Goal: Contribute content: Contribute content

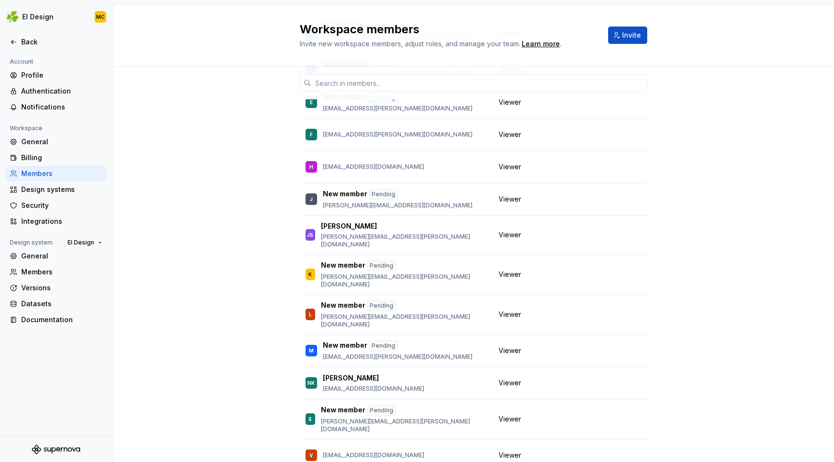
scroll to position [404, 0]
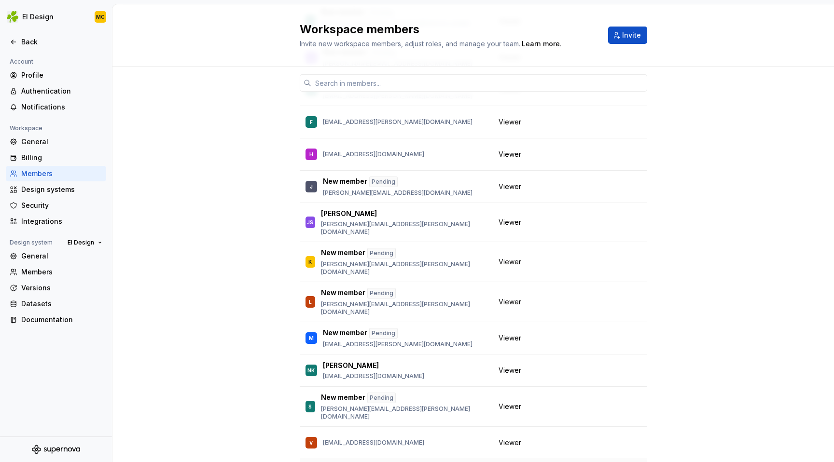
click at [116, 327] on div "6 / 10 editor seats assigned Member Workspace role MC Mark Crawford mark.crawfo…" at bounding box center [472, 95] width 721 height 865
click at [41, 154] on div "Billing" at bounding box center [61, 158] width 81 height 10
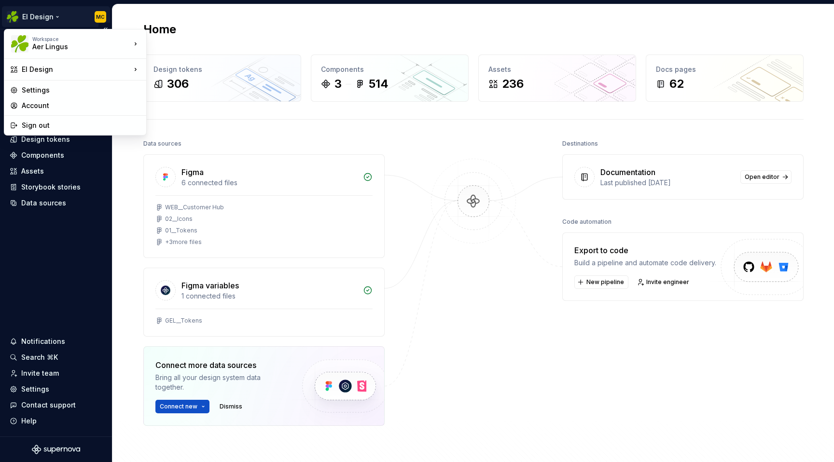
click at [57, 15] on html "EI Design MC Home Documentation Analytics Code automation Dataset Aer Lingus De…" at bounding box center [417, 231] width 834 height 462
click at [55, 90] on div "Settings" at bounding box center [81, 90] width 119 height 10
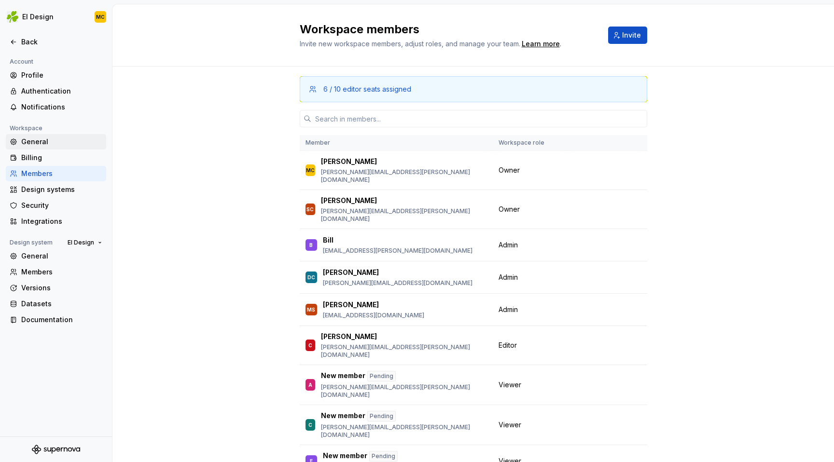
click at [39, 144] on div "General" at bounding box center [61, 142] width 81 height 10
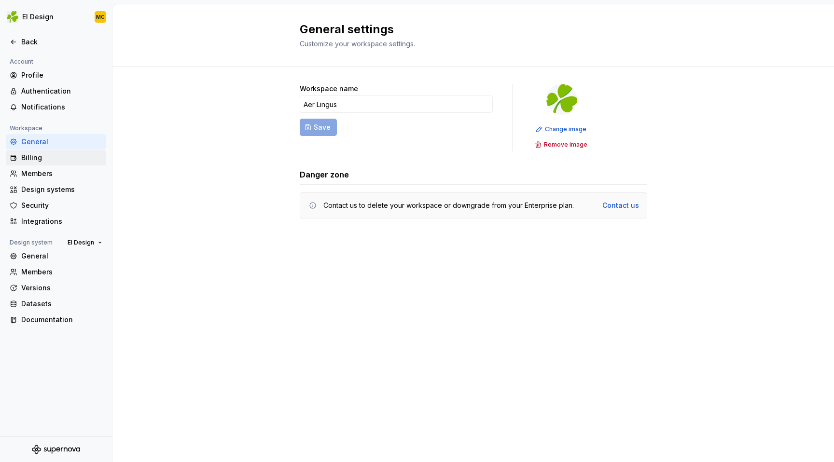
click at [39, 156] on div "Billing" at bounding box center [61, 158] width 81 height 10
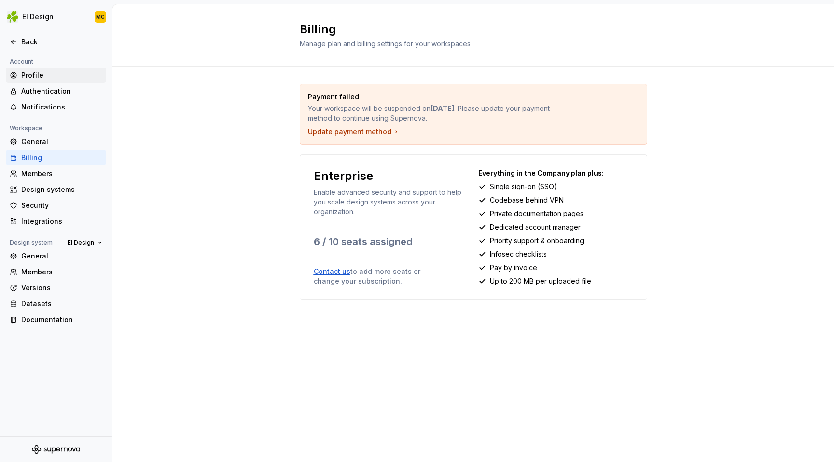
click at [48, 78] on div "Profile" at bounding box center [61, 75] width 81 height 10
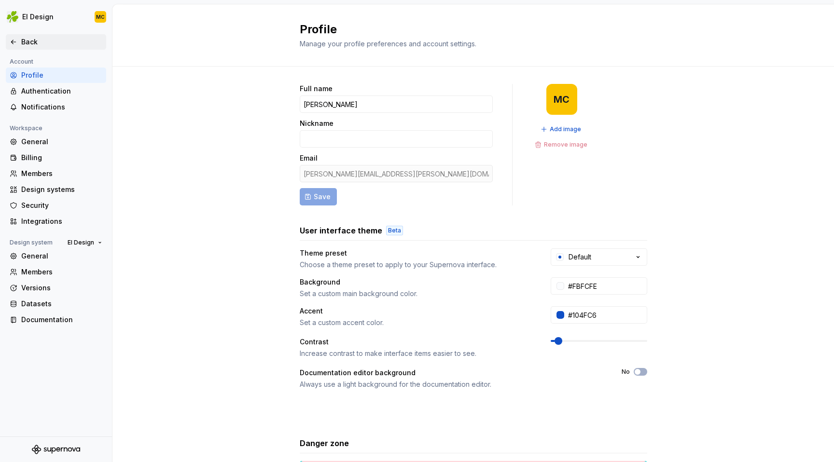
click at [28, 42] on div "Back" at bounding box center [61, 42] width 81 height 10
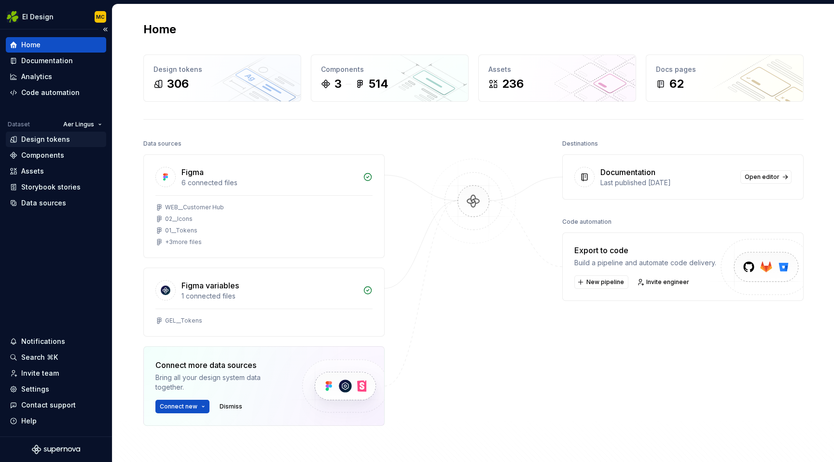
click at [42, 141] on div "Design tokens" at bounding box center [45, 140] width 49 height 10
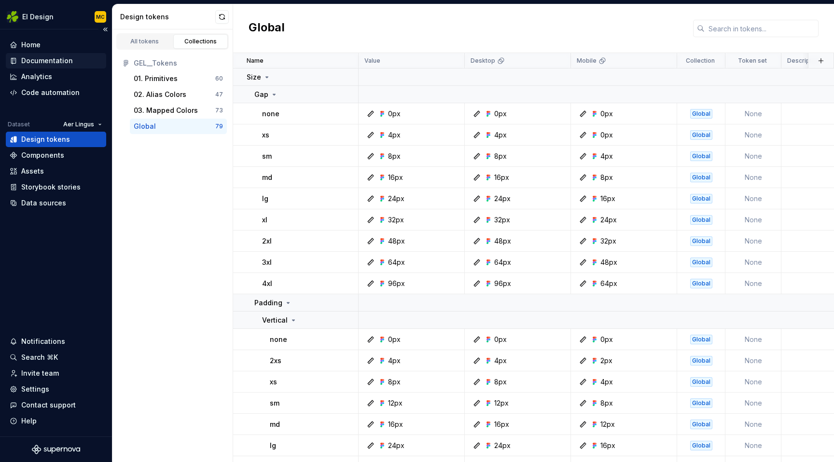
click at [46, 65] on div "Documentation" at bounding box center [47, 61] width 52 height 10
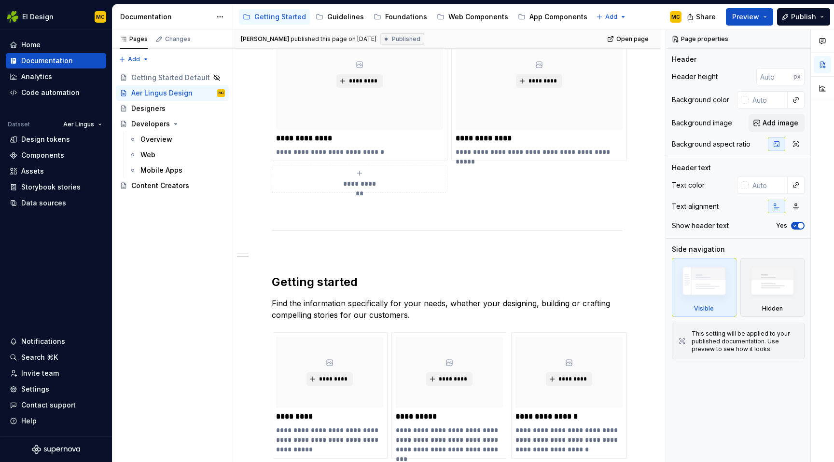
scroll to position [584, 0]
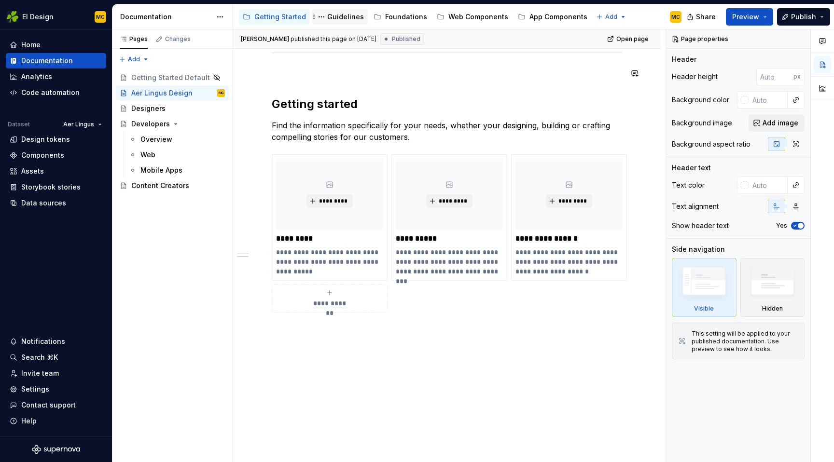
click at [329, 13] on div "Guidelines" at bounding box center [345, 17] width 37 height 10
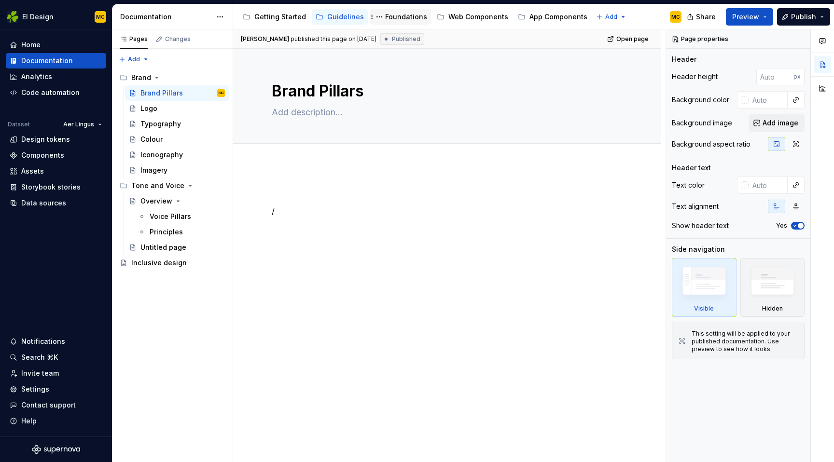
click at [403, 12] on div "Foundations" at bounding box center [406, 17] width 42 height 10
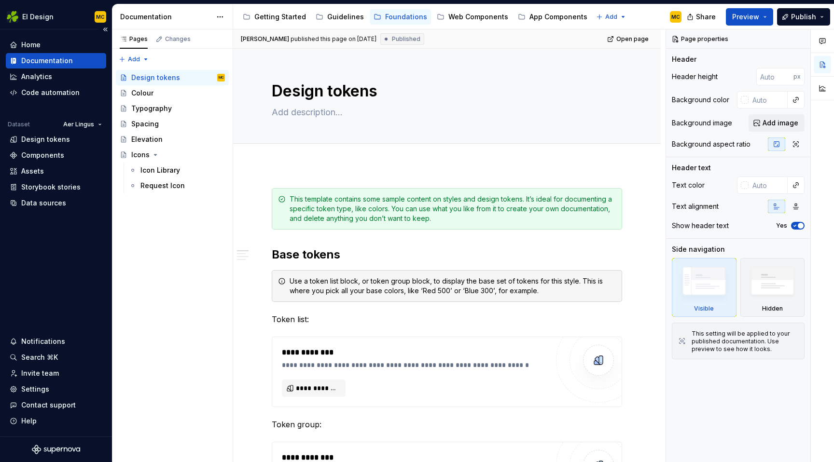
click at [61, 247] on div "Home Documentation Analytics Code automation Dataset Aer Lingus Design tokens C…" at bounding box center [56, 232] width 112 height 407
click at [40, 43] on div "Home" at bounding box center [56, 45] width 93 height 10
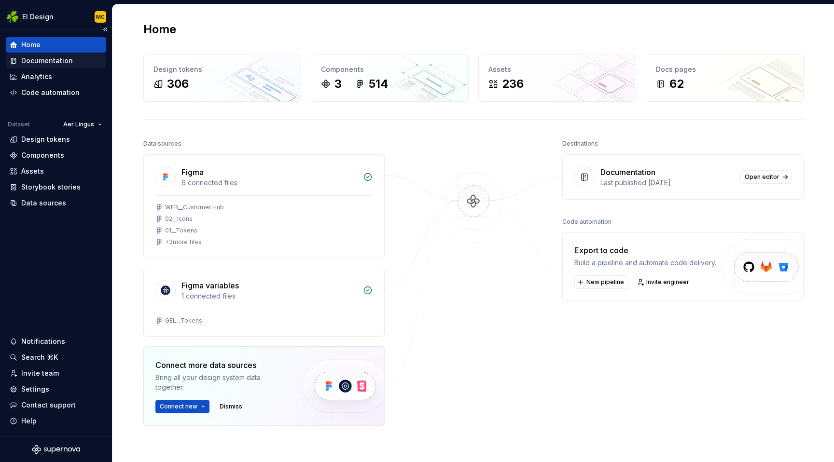
click at [59, 57] on div "Documentation" at bounding box center [47, 61] width 52 height 10
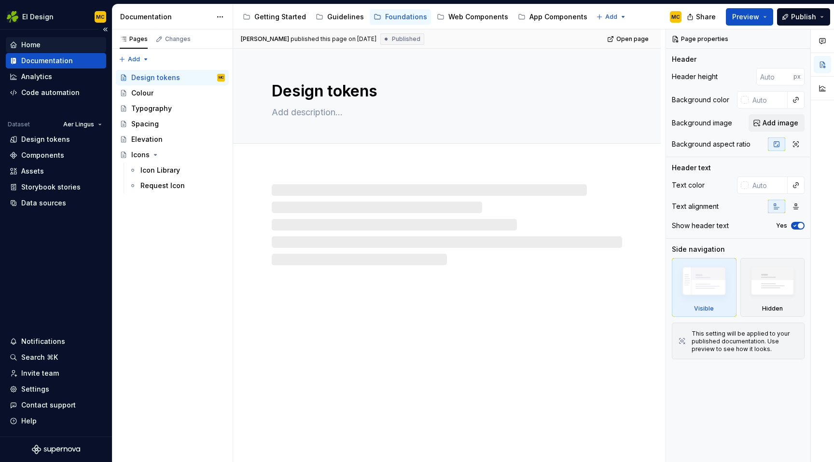
click at [57, 44] on div "Home" at bounding box center [56, 45] width 93 height 10
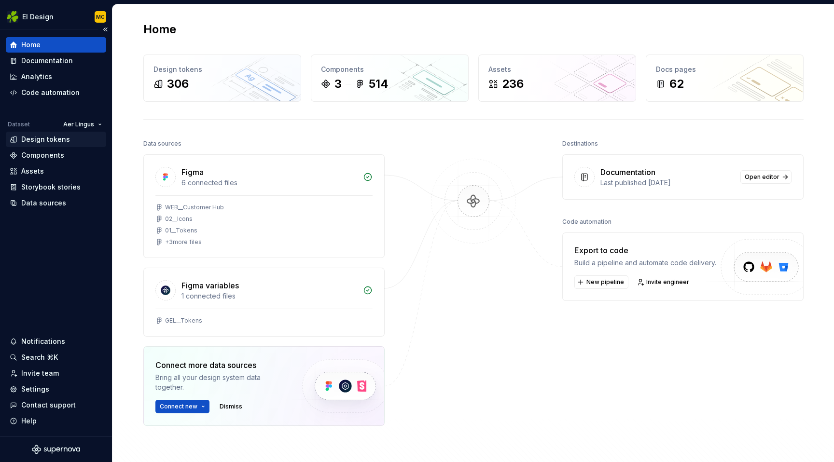
click at [65, 138] on div "Design tokens" at bounding box center [45, 140] width 49 height 10
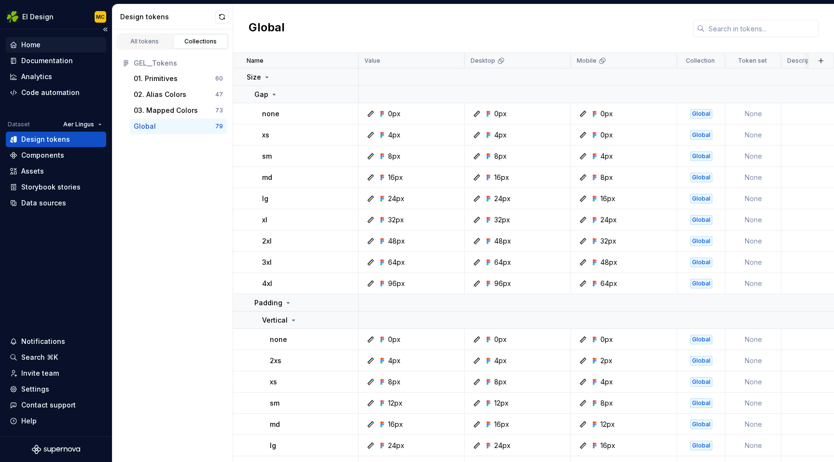
click at [58, 45] on div "Home" at bounding box center [56, 45] width 93 height 10
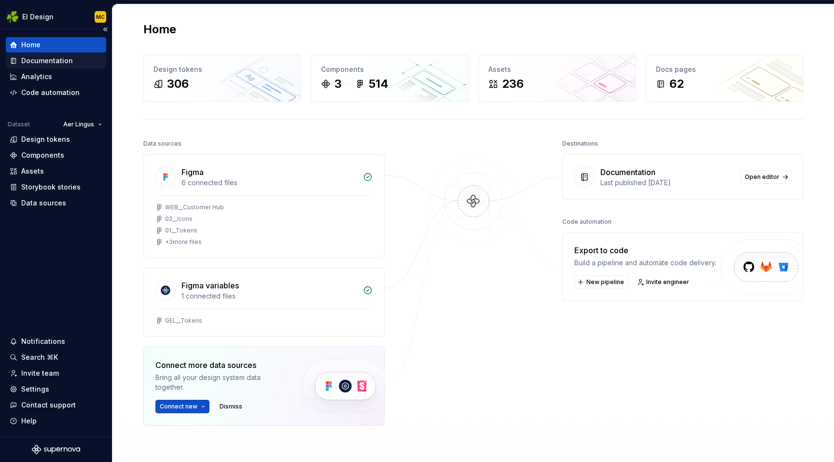
click at [71, 60] on div "Documentation" at bounding box center [56, 61] width 93 height 10
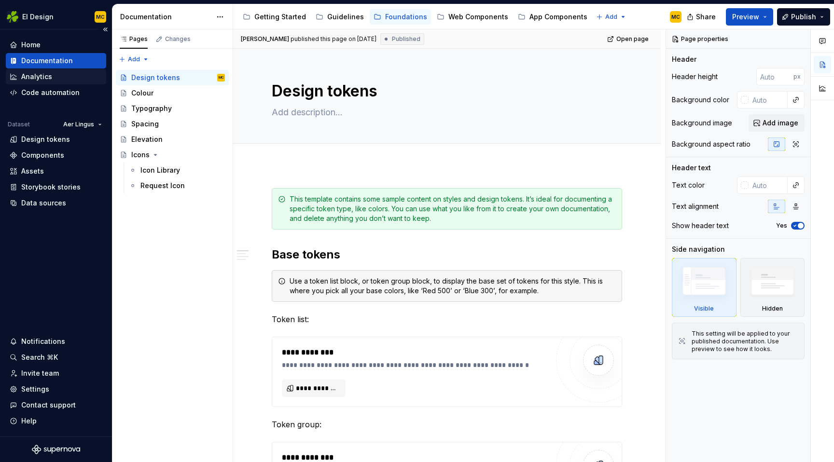
click at [52, 80] on div "Analytics" at bounding box center [56, 77] width 93 height 10
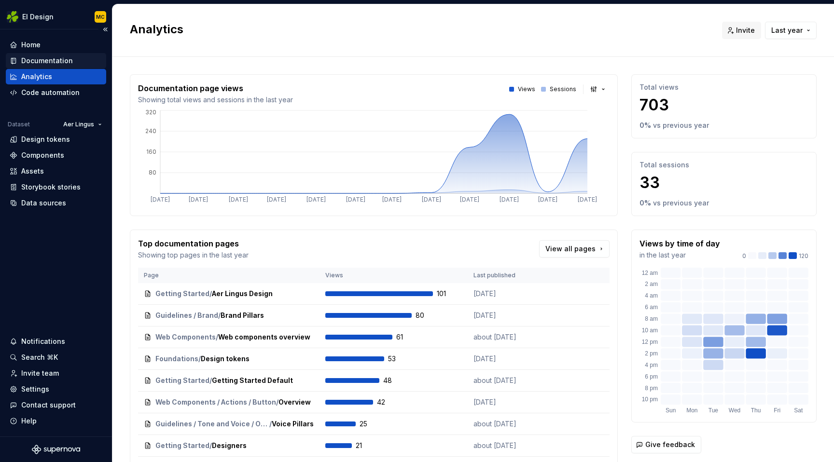
click at [51, 56] on div "Documentation" at bounding box center [47, 61] width 52 height 10
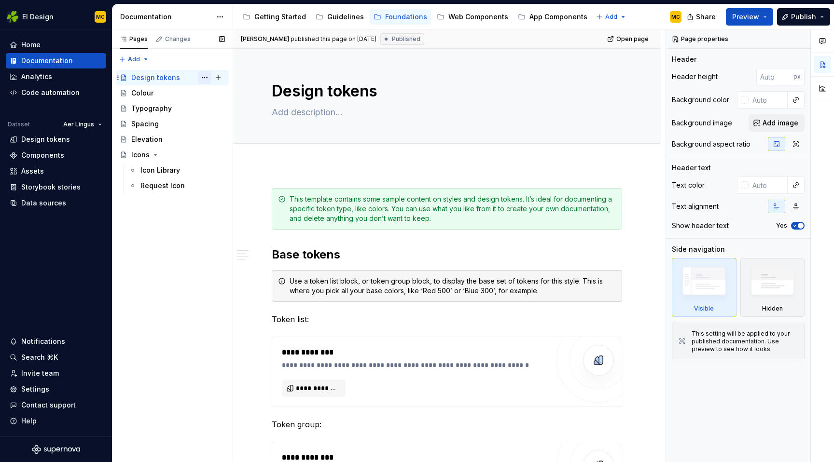
click at [205, 78] on button "Page tree" at bounding box center [205, 78] width 14 height 14
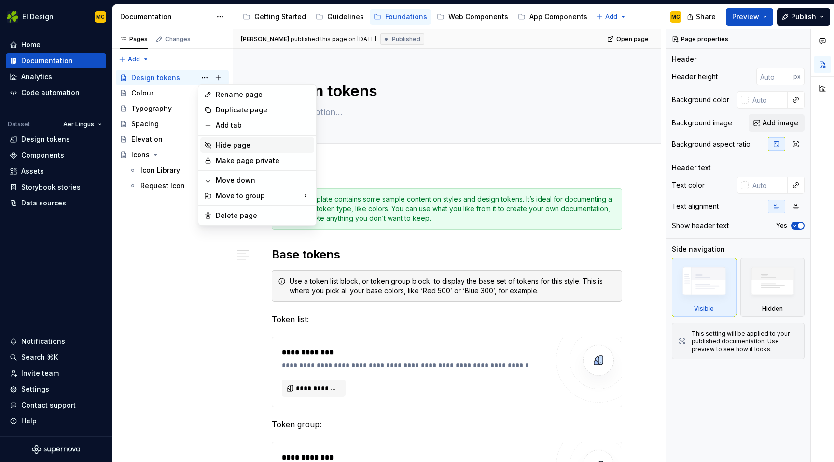
click at [221, 143] on div "Hide page" at bounding box center [263, 145] width 95 height 10
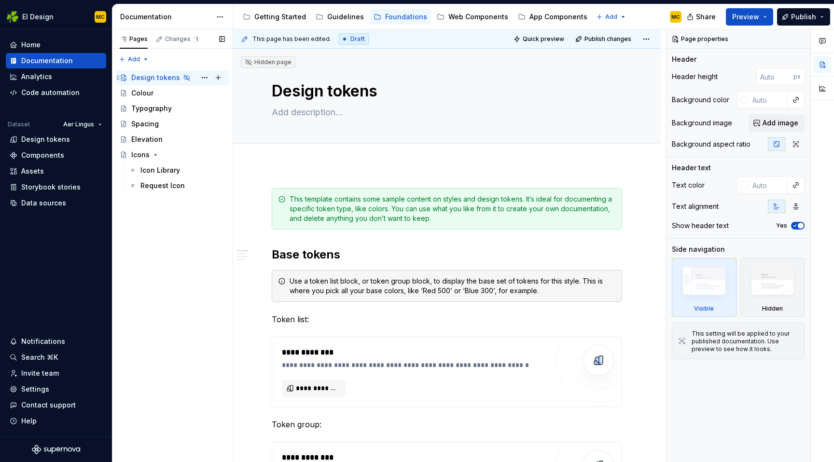
type textarea "*"
click at [150, 59] on div "Pages Changes 1 Add Accessibility guide for tree Page tree. Navigate the tree w…" at bounding box center [172, 245] width 121 height 433
click at [157, 77] on div "New page" at bounding box center [165, 78] width 63 height 10
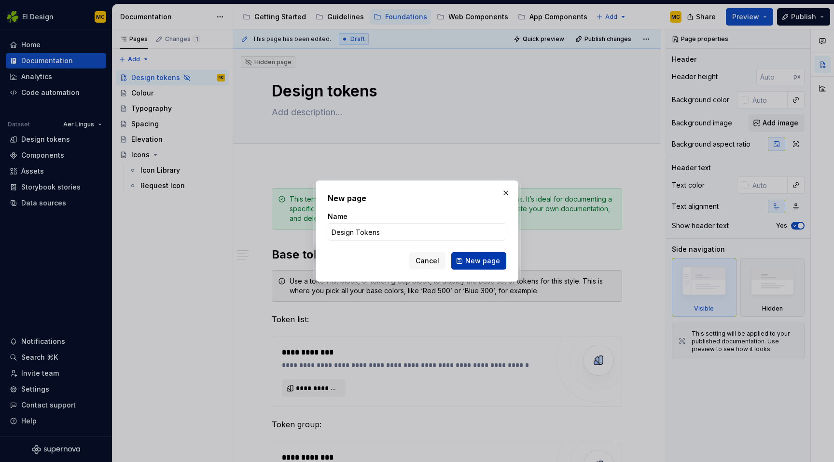
type input "Design Tokens"
click at [492, 260] on span "New page" at bounding box center [482, 261] width 35 height 10
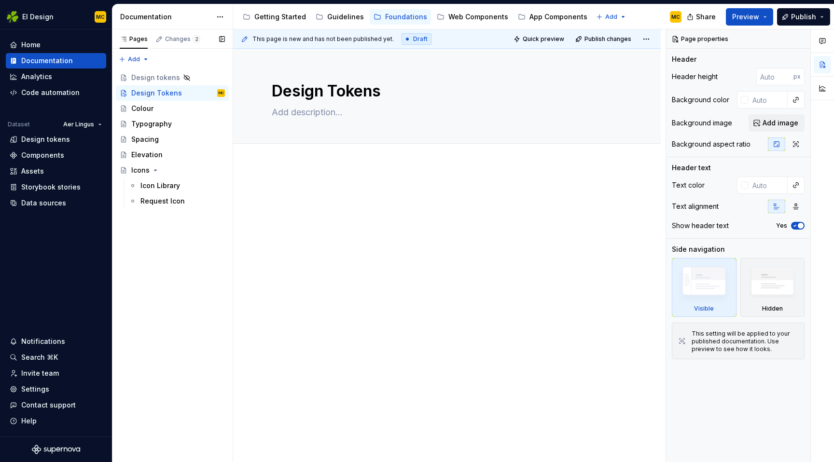
click at [213, 290] on div "Pages Changes 2 Add Accessibility guide for tree Page tree. Navigate the tree w…" at bounding box center [172, 245] width 121 height 433
click at [159, 197] on div "Request Icon" at bounding box center [162, 201] width 44 height 10
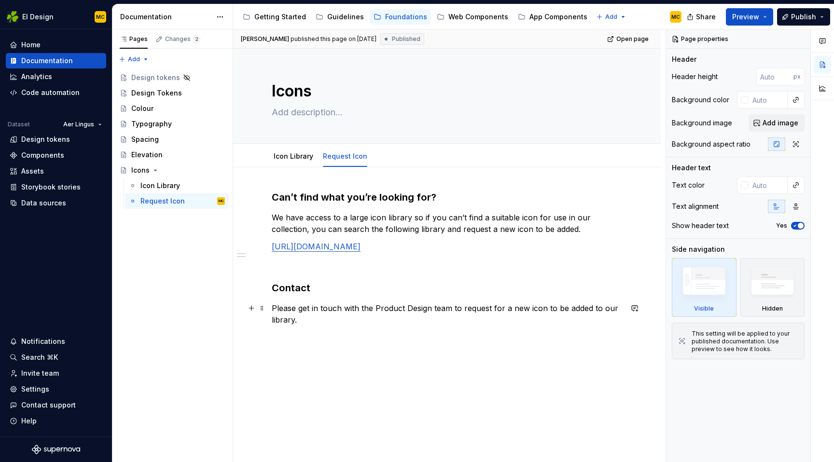
type textarea "*"
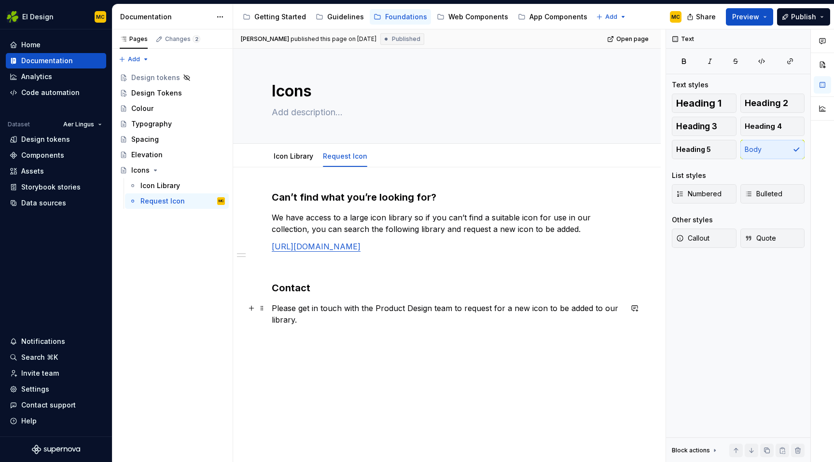
click at [500, 308] on p "Please get in touch with the Product Design team to request for a new icon to b…" at bounding box center [447, 313] width 350 height 23
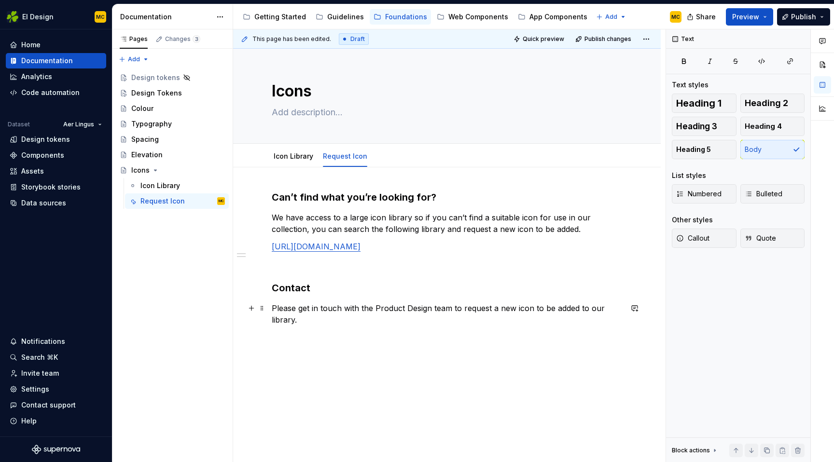
click at [325, 319] on p "Please get in touch with the Product Design team to request a new icon to be ad…" at bounding box center [447, 313] width 350 height 23
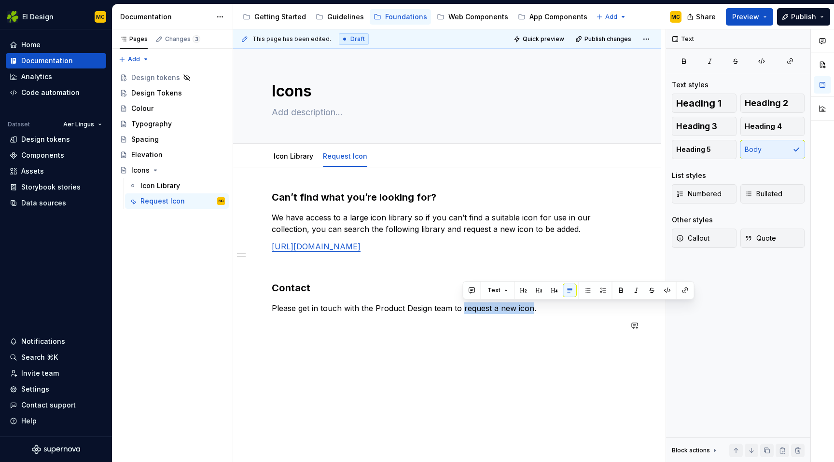
click at [453, 380] on div "Can’t find what you’re looking for? We have access to a large icon library so i…" at bounding box center [446, 324] width 427 height 314
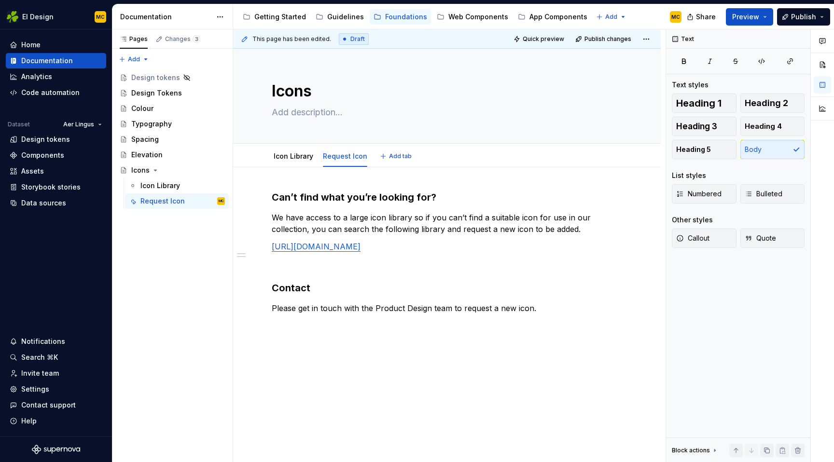
type textarea "*"
click at [455, 305] on p "Please get in touch with the Product Design team to request a new icon." at bounding box center [447, 308] width 350 height 12
click at [779, 290] on button "button" at bounding box center [775, 291] width 14 height 14
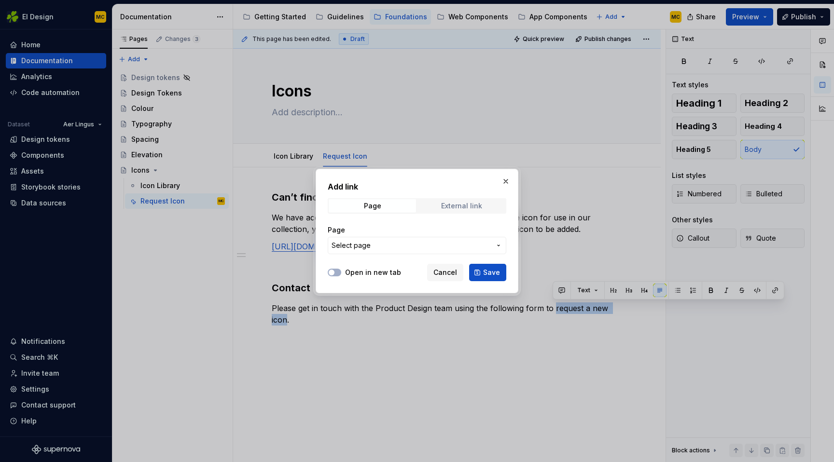
click at [475, 209] on div "External link" at bounding box center [461, 206] width 41 height 8
click at [403, 245] on input "URL" at bounding box center [417, 245] width 178 height 17
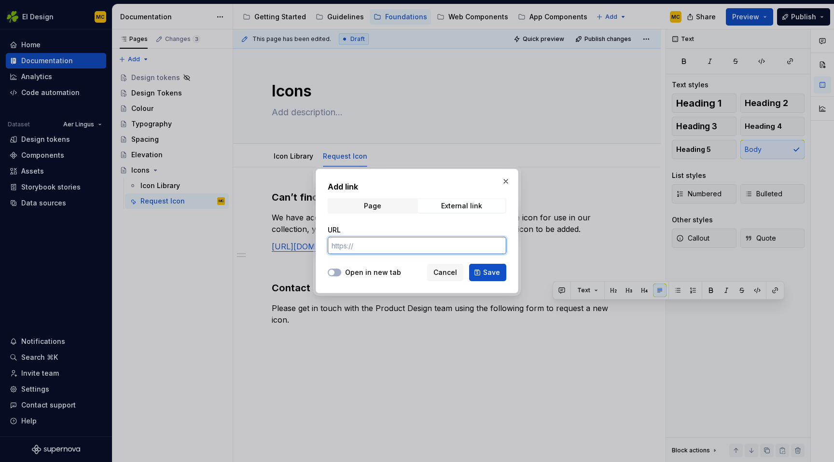
paste input "[URL][DOMAIN_NAME]"
type input "[URL][DOMAIN_NAME]"
click at [391, 271] on label "Open in new tab" at bounding box center [373, 273] width 56 height 10
click at [341, 271] on button "Open in new tab" at bounding box center [335, 273] width 14 height 8
click at [486, 268] on span "Save" at bounding box center [491, 273] width 17 height 10
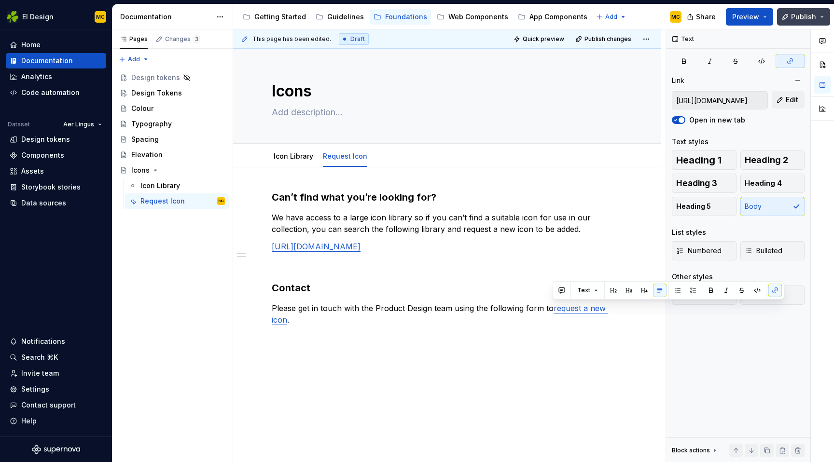
click at [800, 16] on span "Publish" at bounding box center [803, 17] width 25 height 10
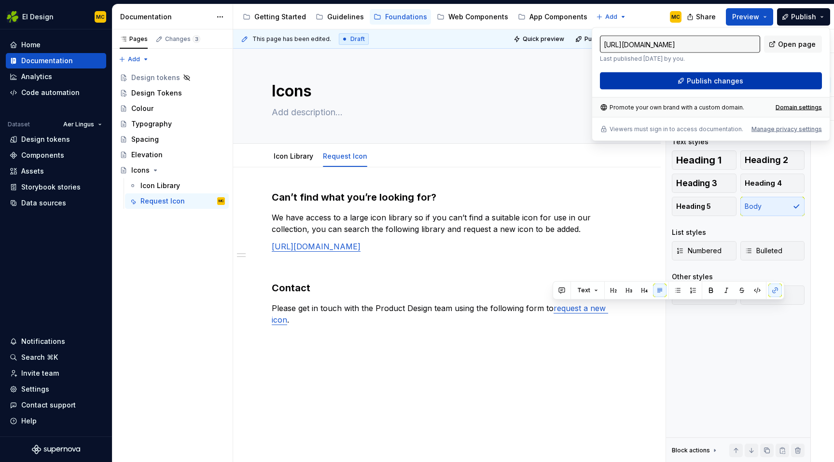
click at [733, 81] on span "Publish changes" at bounding box center [714, 81] width 56 height 10
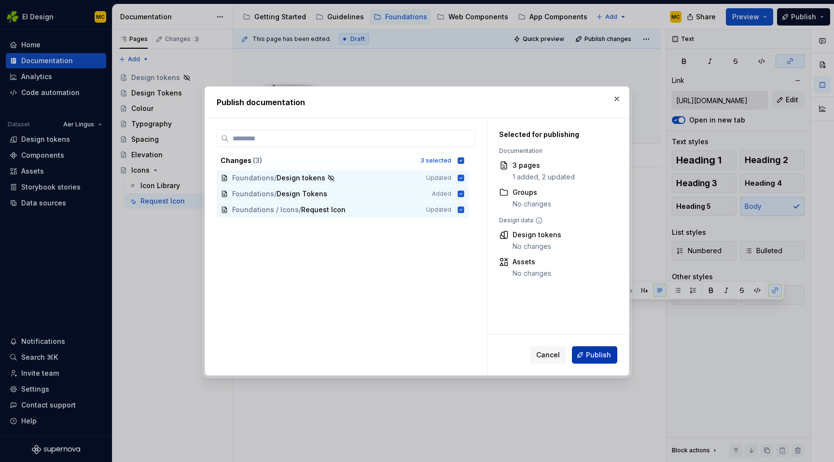
click at [598, 348] on button "Publish" at bounding box center [594, 354] width 45 height 17
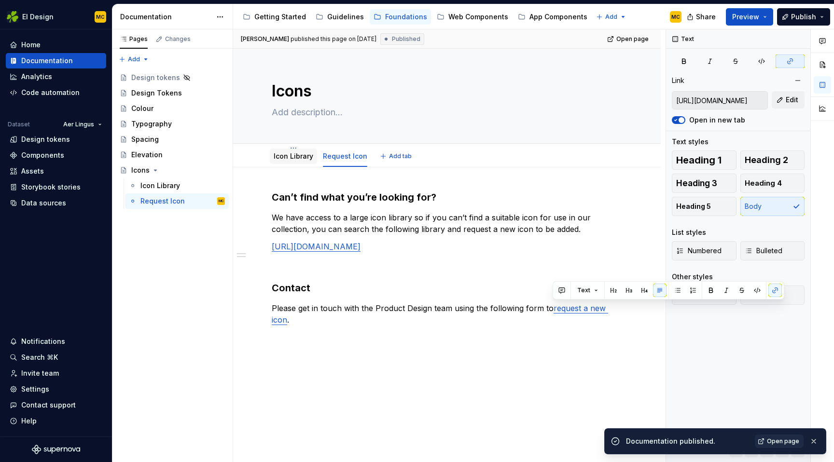
click at [288, 158] on link "Icon Library" at bounding box center [294, 156] width 40 height 8
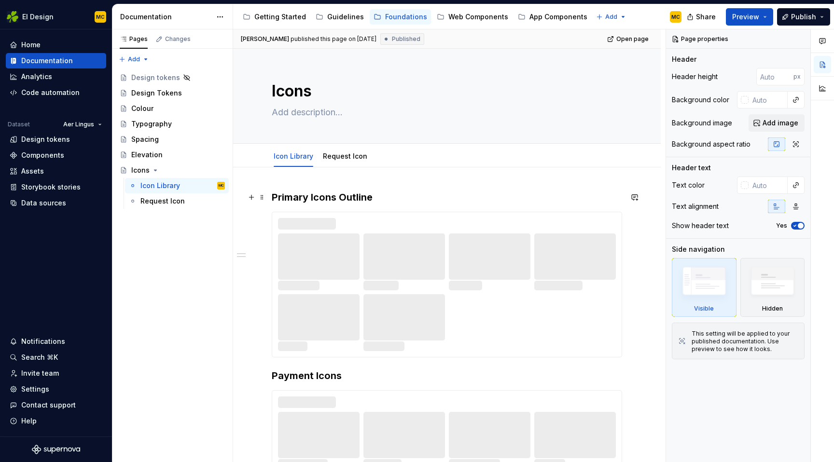
type textarea "*"
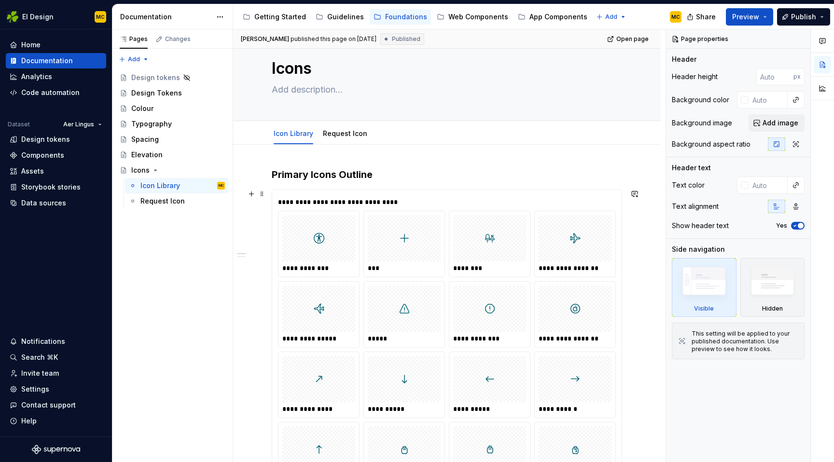
scroll to position [24, 0]
click at [253, 176] on button "button" at bounding box center [252, 174] width 14 height 14
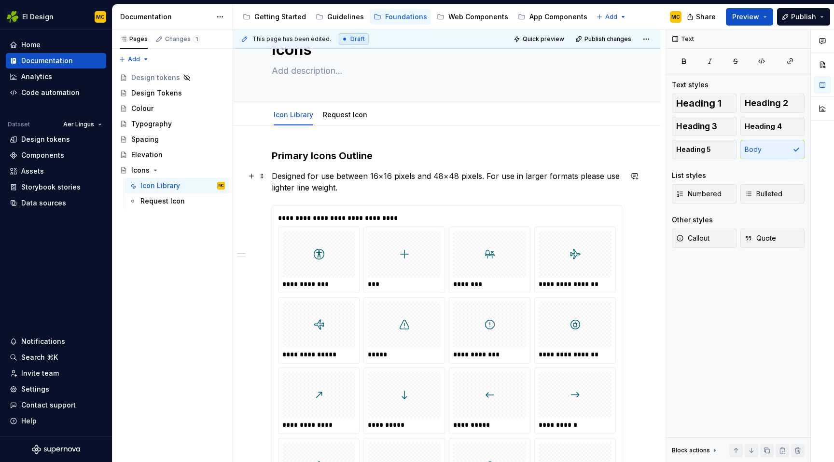
scroll to position [44, 0]
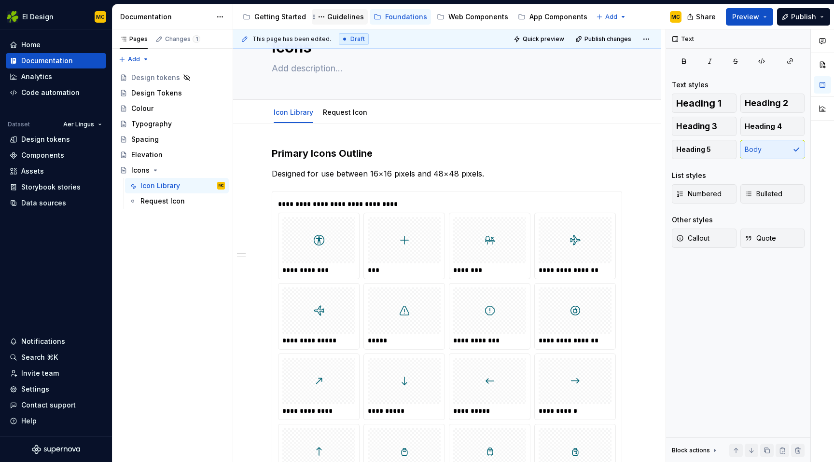
click at [335, 18] on div "Guidelines" at bounding box center [345, 17] width 37 height 10
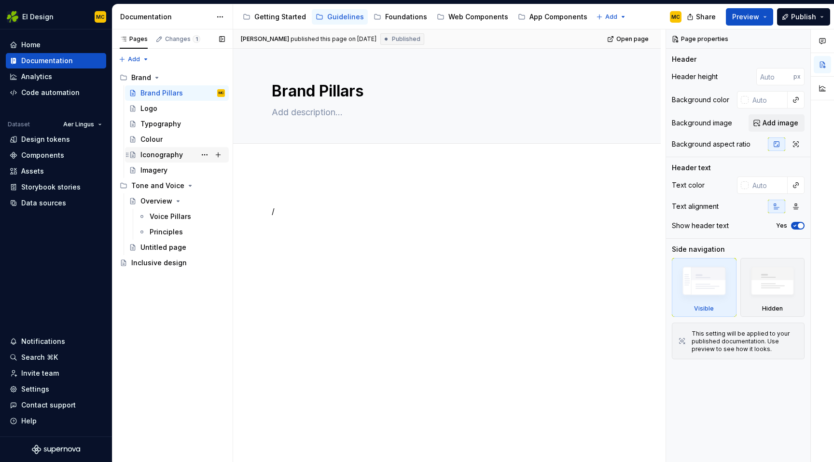
click at [184, 153] on div "Iconography" at bounding box center [182, 155] width 84 height 14
type textarea "*"
click at [309, 187] on div at bounding box center [446, 270] width 427 height 210
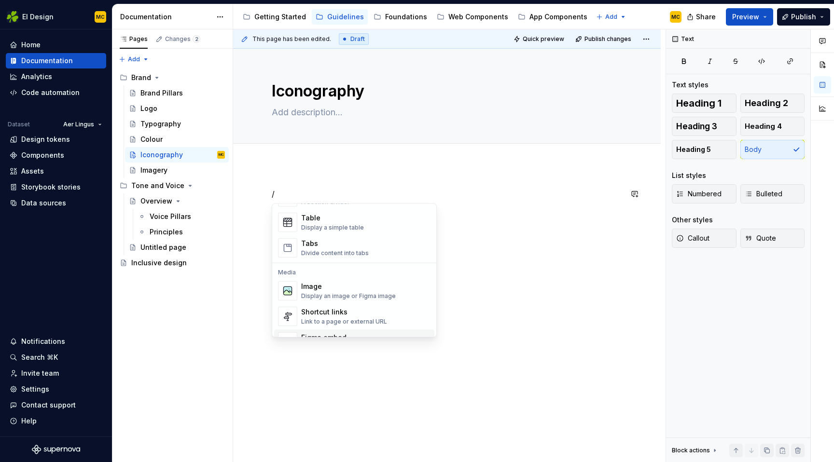
scroll to position [376, 0]
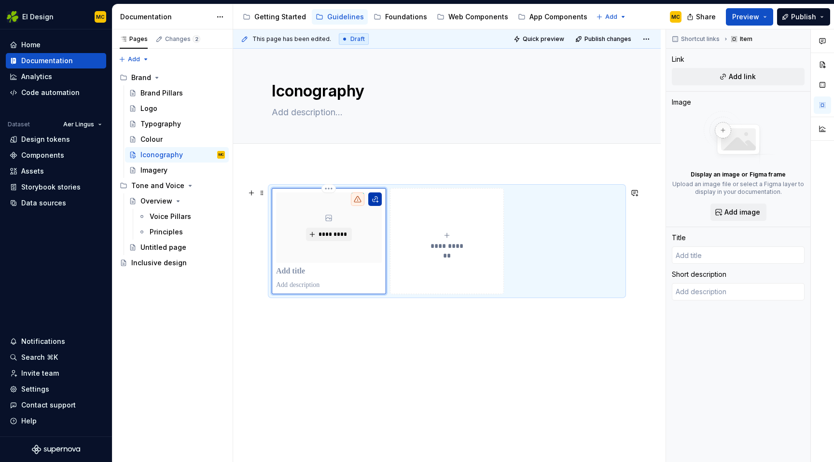
click at [376, 196] on button "button" at bounding box center [375, 199] width 14 height 14
type textarea "*"
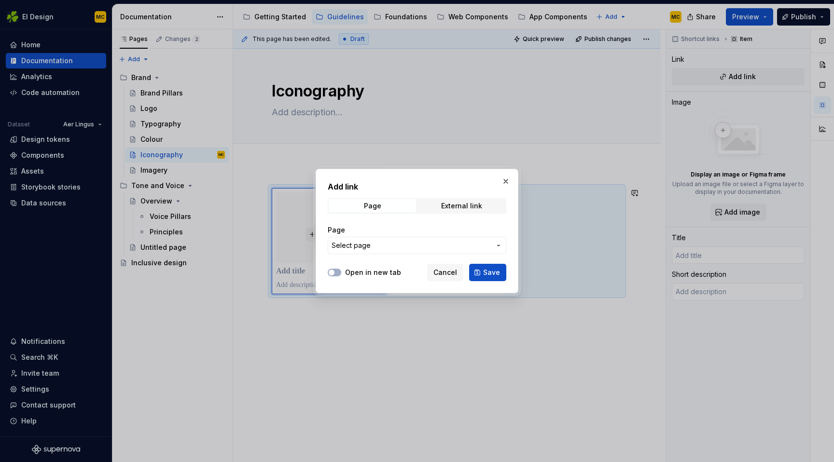
click at [394, 242] on span "Select page" at bounding box center [410, 246] width 159 height 10
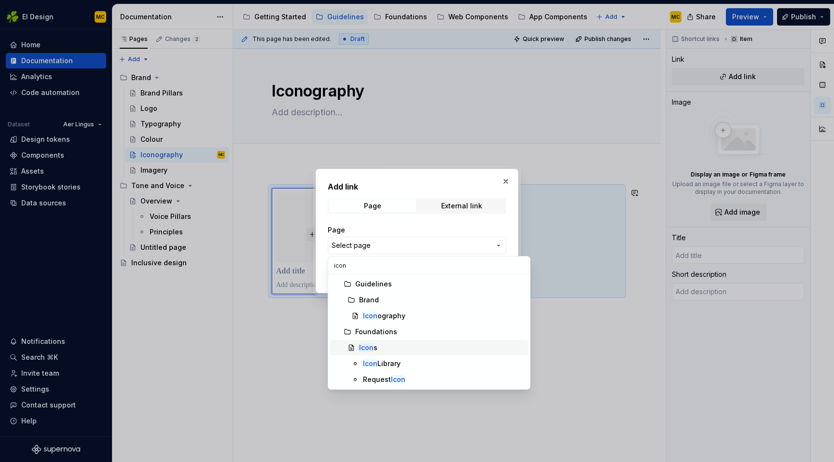
type input "icon"
click at [390, 348] on div "Icon s" at bounding box center [441, 348] width 165 height 10
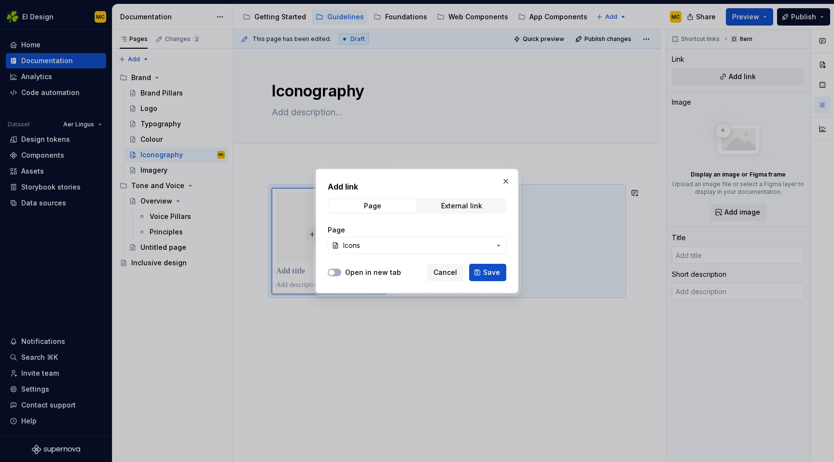
click at [498, 241] on button "Icons" at bounding box center [417, 245] width 178 height 17
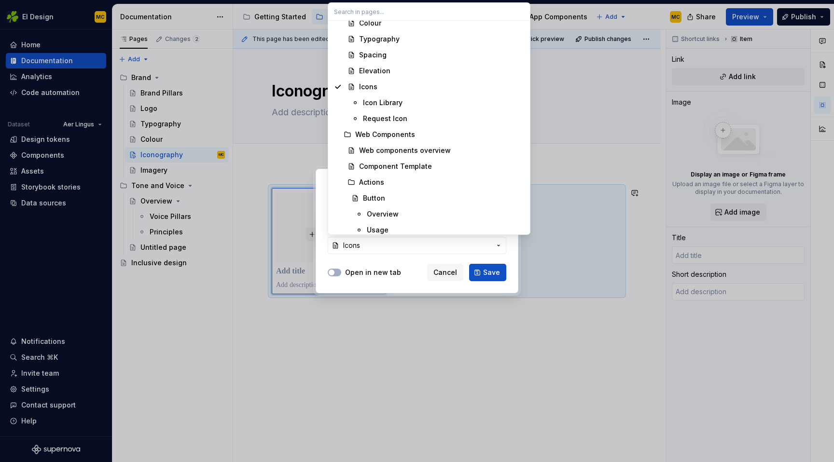
scroll to position [432, 0]
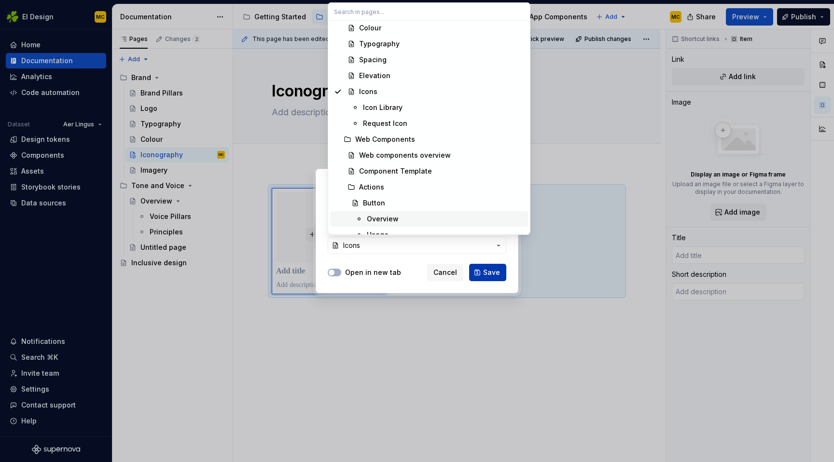
click at [490, 273] on div "Add link Page External link Page Icons Open in new tab Cancel Save" at bounding box center [417, 231] width 834 height 462
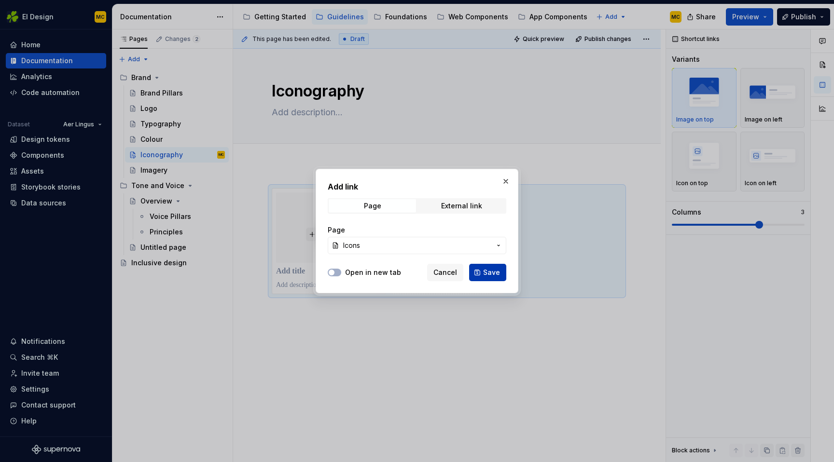
click at [490, 273] on span "Save" at bounding box center [491, 273] width 17 height 10
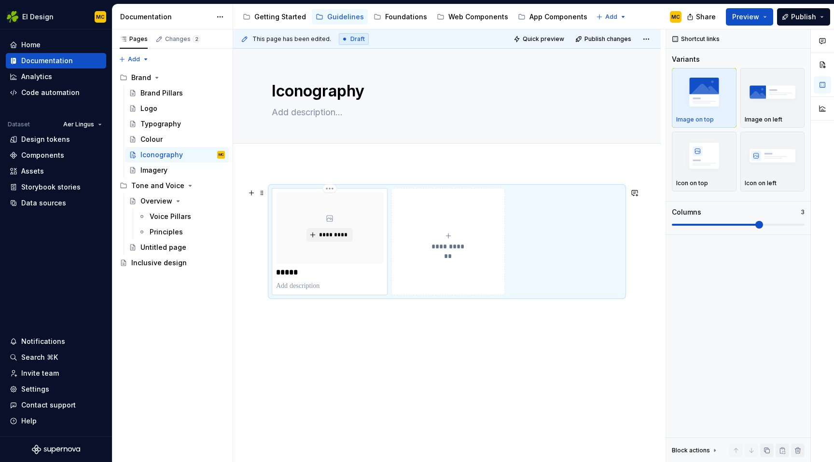
click at [326, 286] on p at bounding box center [329, 286] width 107 height 10
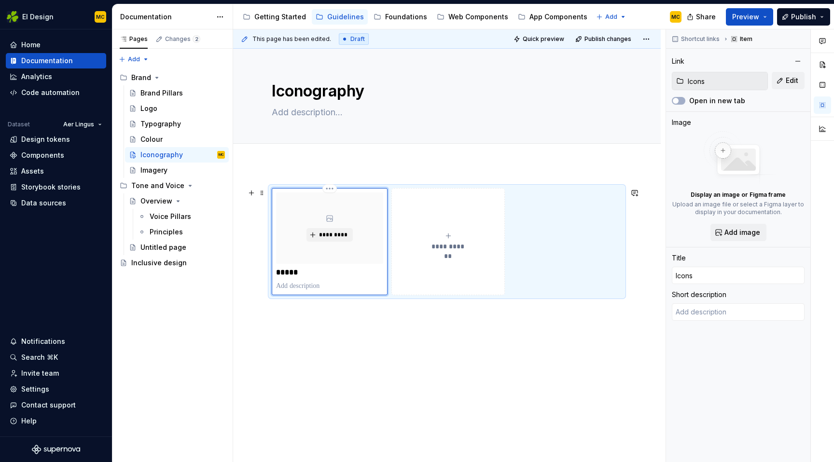
type textarea "*"
type textarea "V"
type textarea "*"
type textarea "Vi"
type textarea "*"
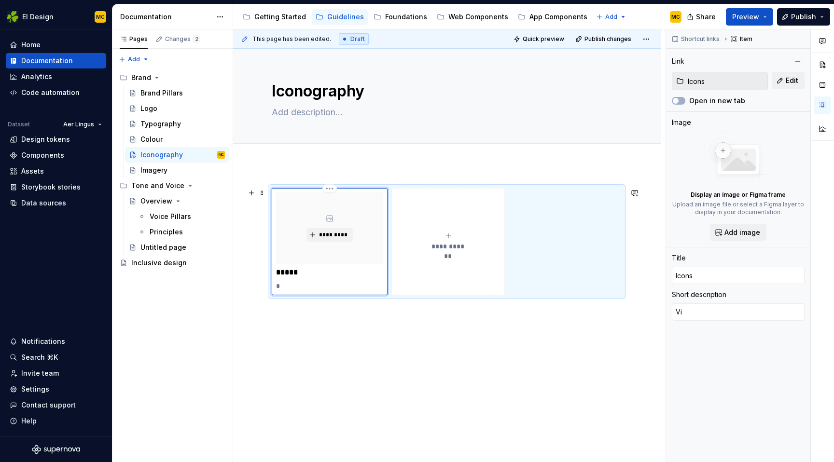
type textarea "Vie"
type textarea "*"
type textarea "View"
type textarea "*"
type textarea "View"
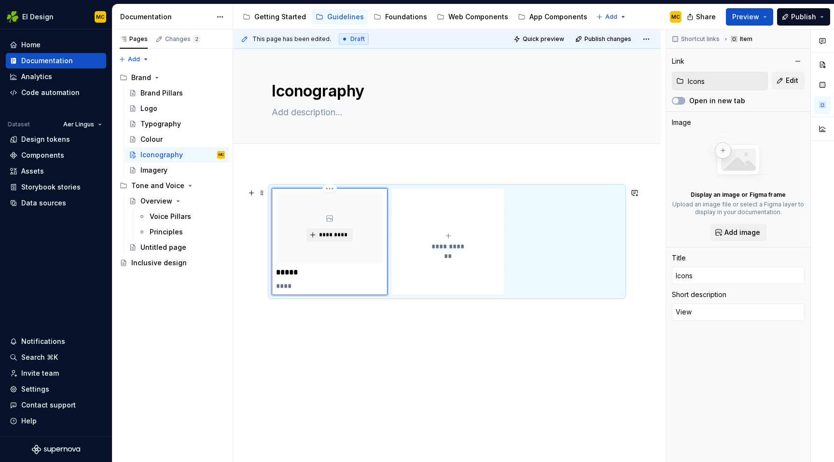
type textarea "*"
type textarea "View i"
type textarea "*"
type textarea "View ic"
type textarea "*"
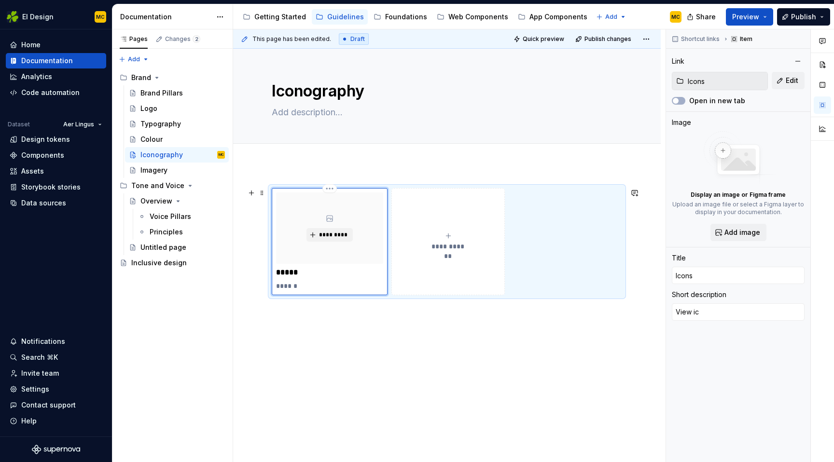
type textarea "View ico"
type textarea "*"
type textarea "View icon"
type textarea "*"
type textarea "View icon"
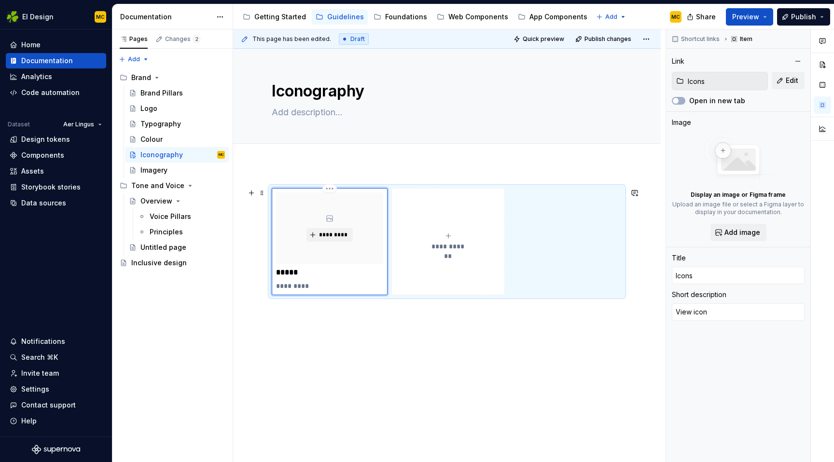
type textarea "*"
type textarea "View icon l"
type textarea "*"
type textarea "View icon li"
type textarea "*"
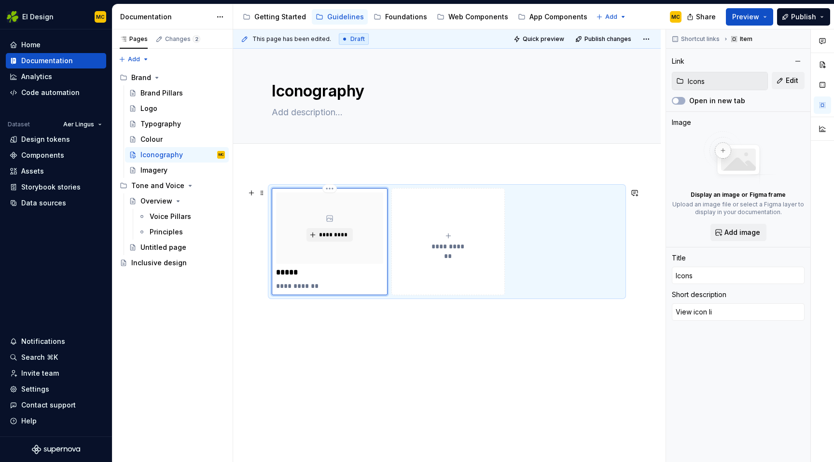
type textarea "View icon lib"
type textarea "*"
type textarea "View icon libr"
type textarea "*"
type textarea "View icon libra"
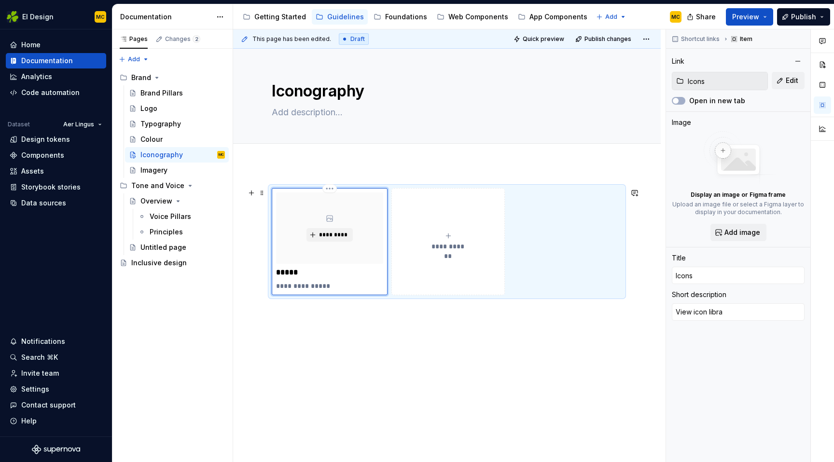
type textarea "*"
type textarea "View icon librar"
type textarea "*"
type textarea "View icon libraru"
type textarea "*"
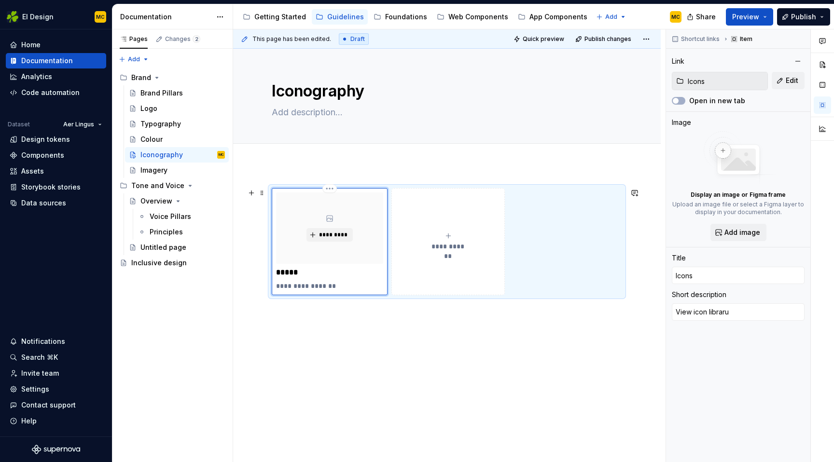
type textarea "View icon librar"
type textarea "*"
type textarea "View icon library"
type textarea "*"
type textarea "View oicon library"
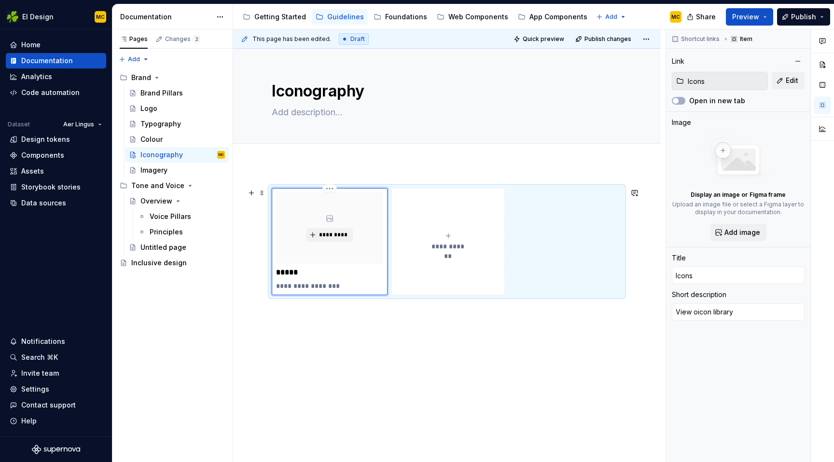
type textarea "*"
type textarea "View ouicon library"
type textarea "*"
type textarea "View ouricon library"
type textarea "*"
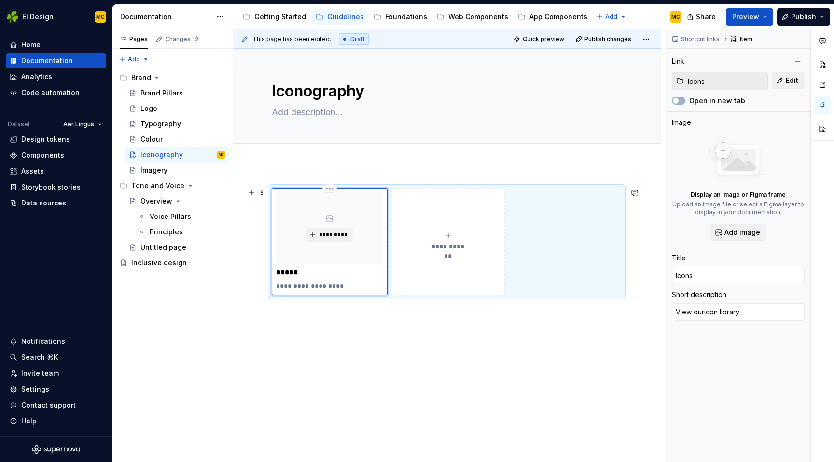
type textarea "View our icon library"
type textarea "*"
type textarea "View our icon library"
type textarea "*"
type textarea "View our icon library a"
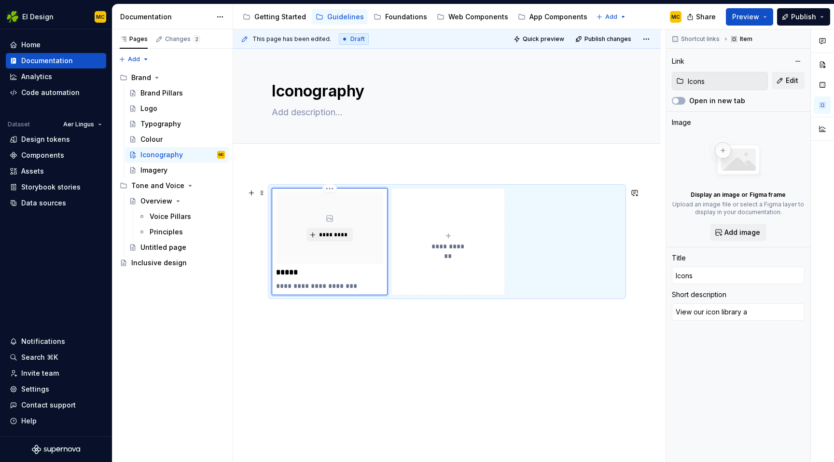
type textarea "*"
type textarea "View our icon library an"
type textarea "*"
type textarea "View our icon library and"
type textarea "*"
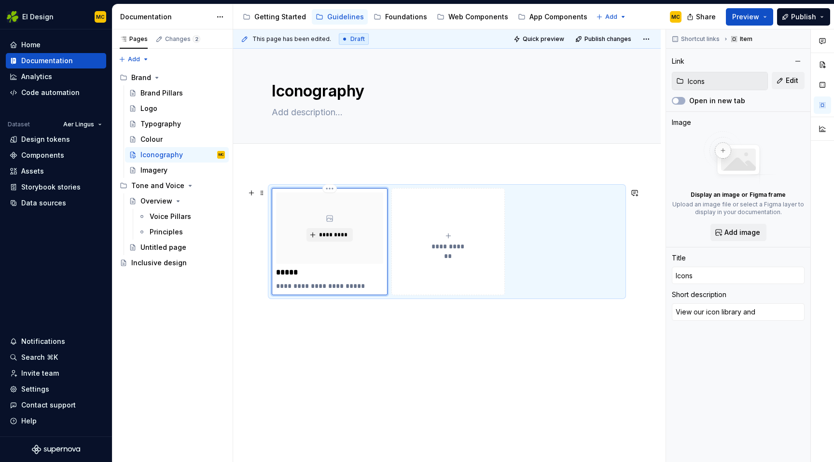
type textarea "View our icon library and"
type textarea "*"
type textarea "View our icon library and d"
type textarea "*"
type textarea "View our icon library and do"
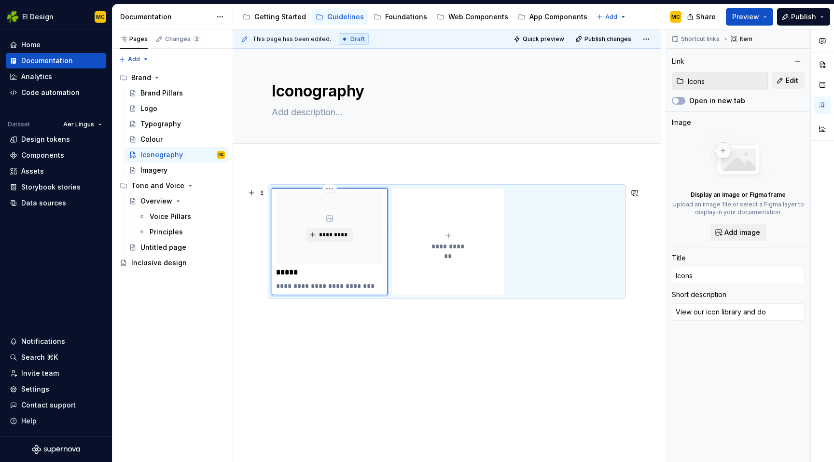
type textarea "*"
type textarea "View our icon library and dow"
type textarea "*"
type textarea "View our icon library and down"
type textarea "*"
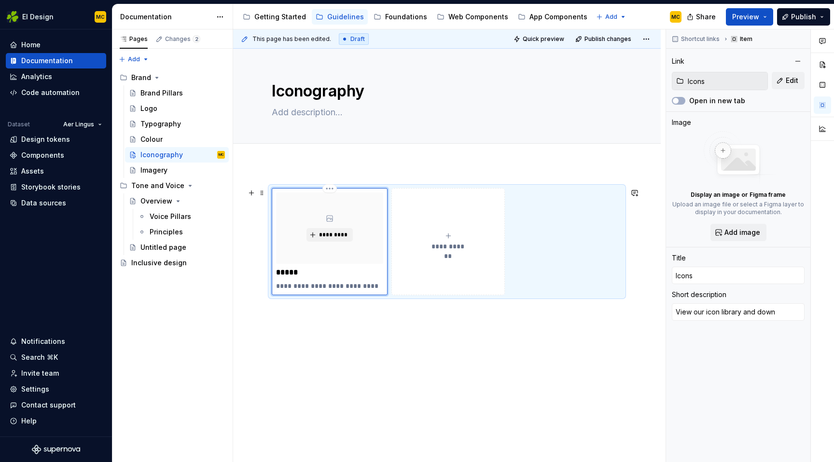
type textarea "View our icon library and downl"
type textarea "*"
type textarea "View our icon library and downlo"
type textarea "*"
type textarea "View our icon library and downloa"
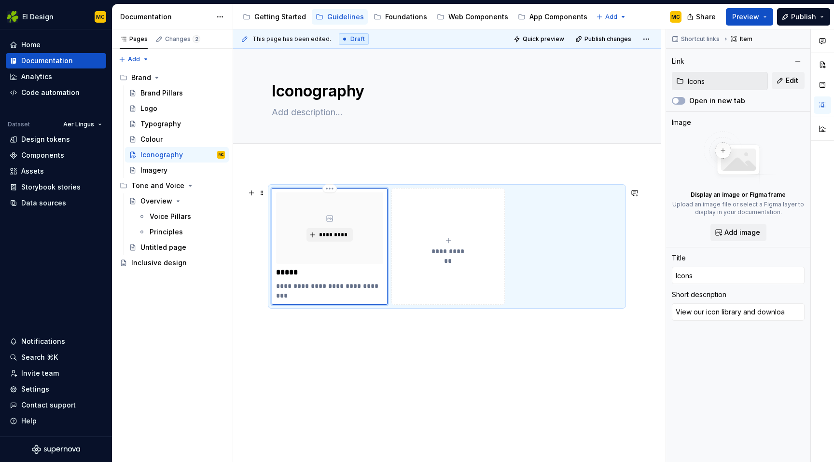
type textarea "*"
type textarea "View our icon library and download"
type textarea "*"
type textarea "View our icon library and download"
type textarea "*"
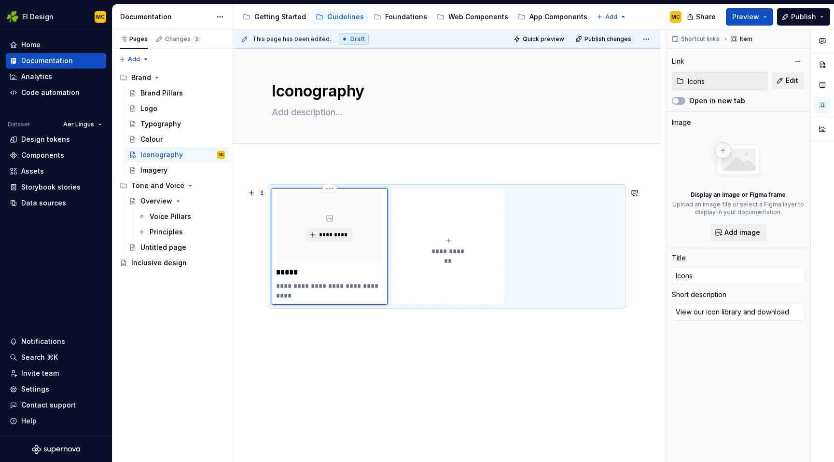
type textarea "View our icon library and download a"
type textarea "*"
type textarea "View our icon library and download as"
type textarea "*"
type textarea "View our icon library and download ass"
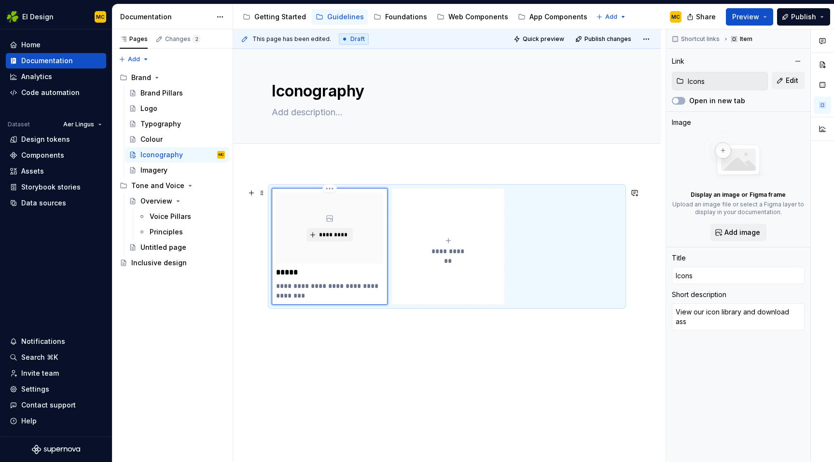
type textarea "*"
type textarea "View our icon library and download asse"
type textarea "*"
type textarea "View our icon library and download asset"
type textarea "*"
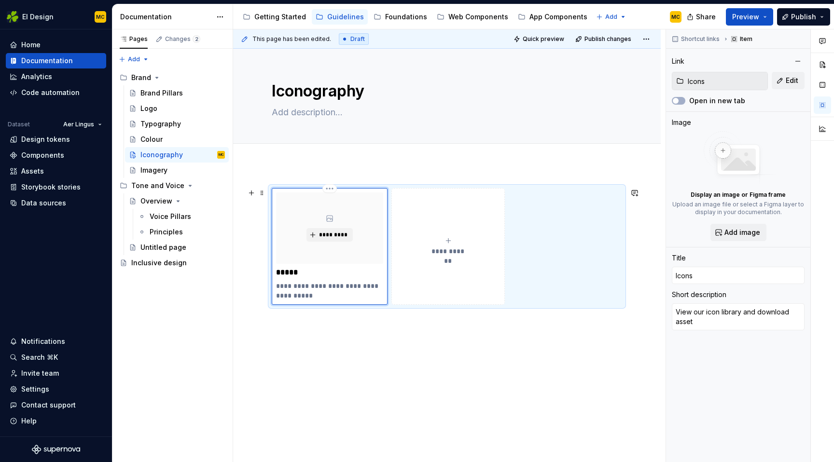
type textarea "View our icon library and download assets"
type textarea "*"
type textarea "View our icon library and download e"
type textarea "*"
type textarea "View our icon library and download ex"
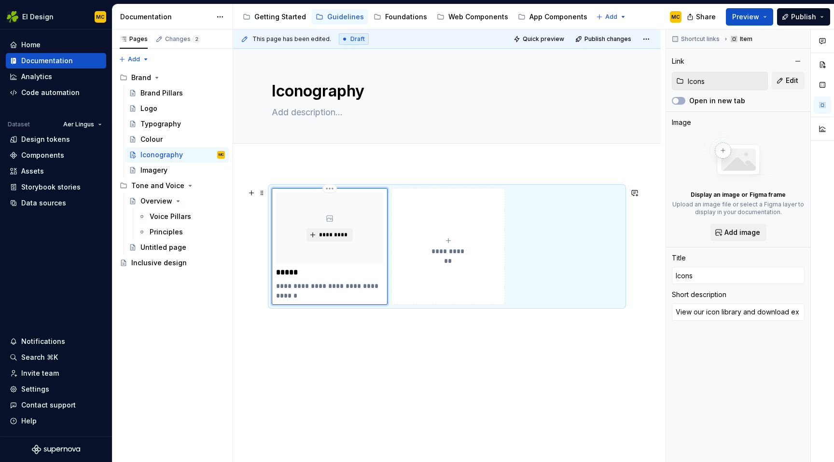
type textarea "*"
type textarea "View our icon library and download exp"
type textarea "*"
type textarea "View our icon library and download expo"
type textarea "*"
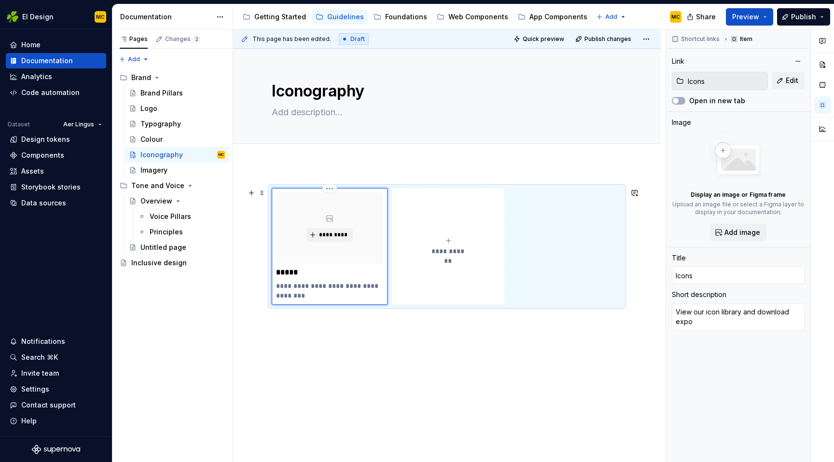
type textarea "View our icon library and download expor"
type textarea "*"
type textarea "View our icon library and download export"
type textarea "*"
type textarea "View our icon library and download export"
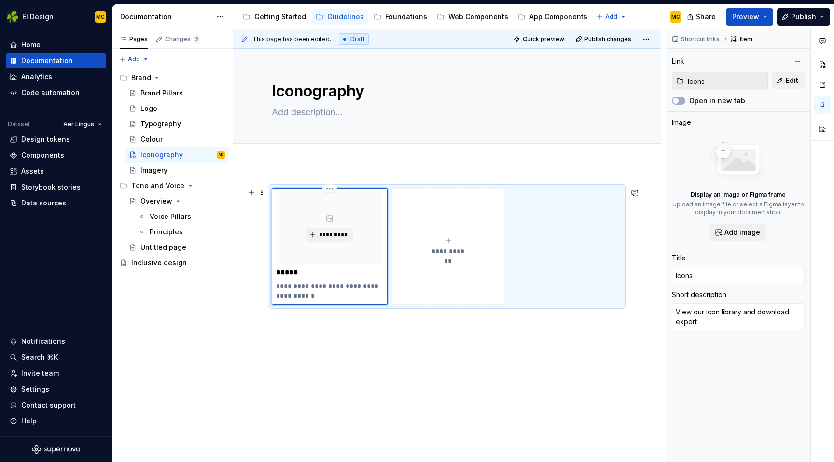
type textarea "*"
type textarea "View our icon library and download export a"
type textarea "*"
type textarea "View our icon library and download export as"
type textarea "*"
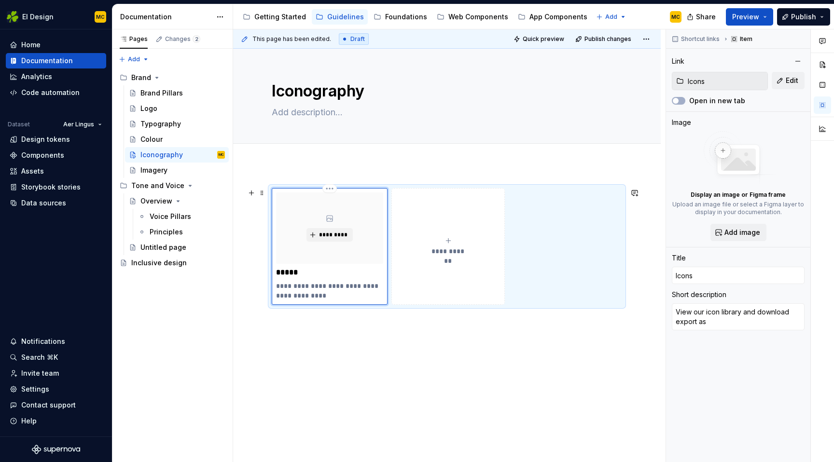
type textarea "View our icon library and download export ass"
type textarea "*"
type textarea "View our icon library and download export asse"
type textarea "*"
type textarea "View our icon library and download export asset"
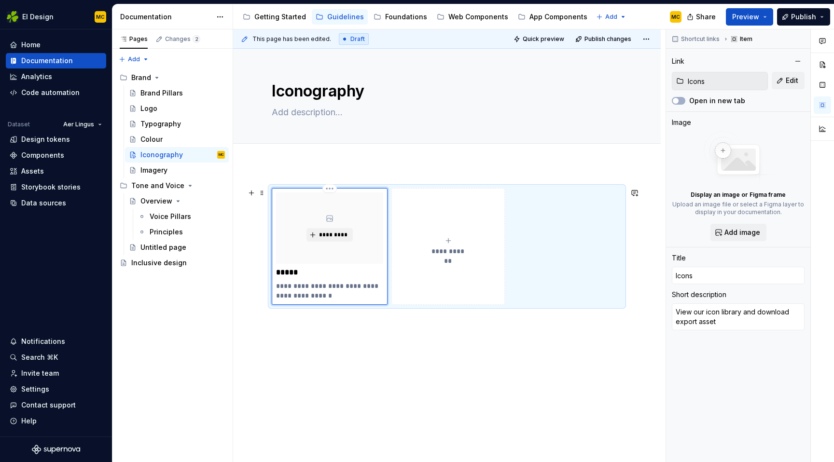
type textarea "*"
type textarea "View our icon library and download export assets"
click at [610, 230] on div "**********" at bounding box center [447, 246] width 350 height 117
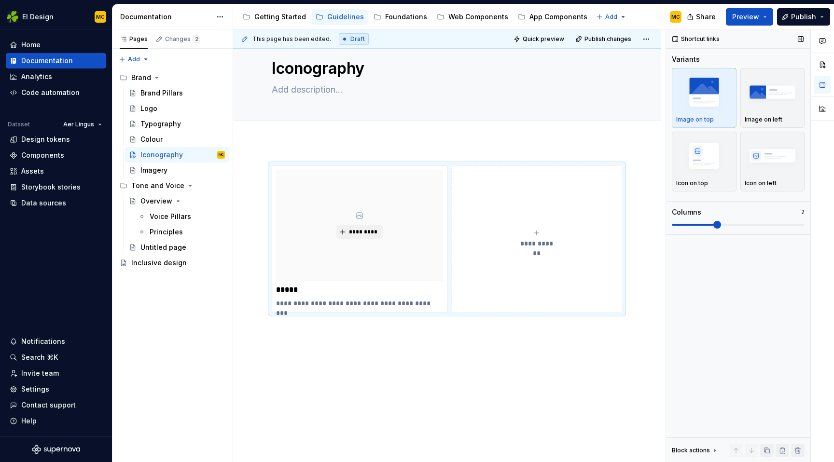
scroll to position [24, 0]
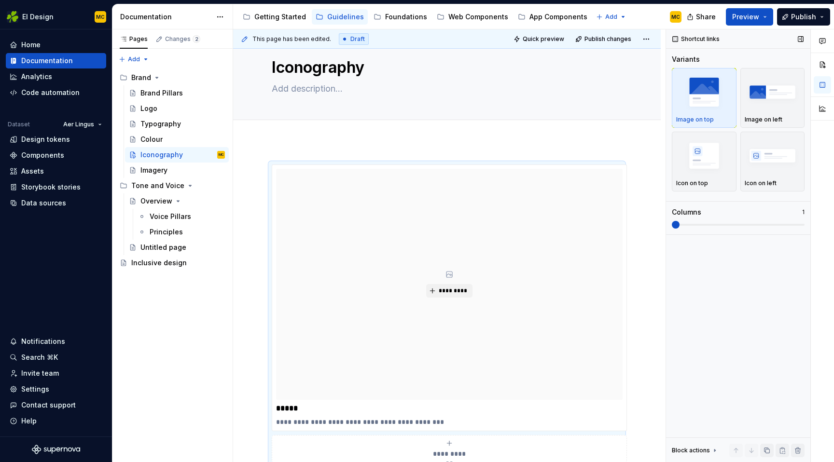
click at [671, 221] on span at bounding box center [675, 225] width 8 height 8
click at [767, 157] on img "button" at bounding box center [772, 155] width 56 height 35
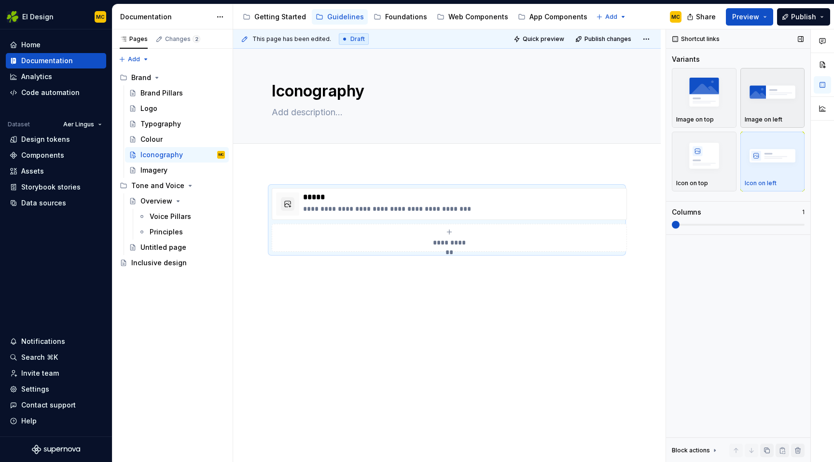
click at [776, 93] on img "button" at bounding box center [772, 91] width 56 height 35
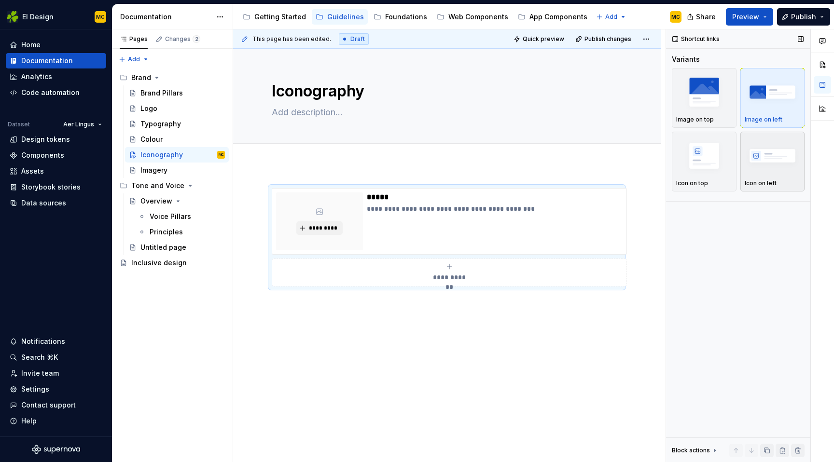
click at [772, 162] on img "button" at bounding box center [772, 155] width 56 height 35
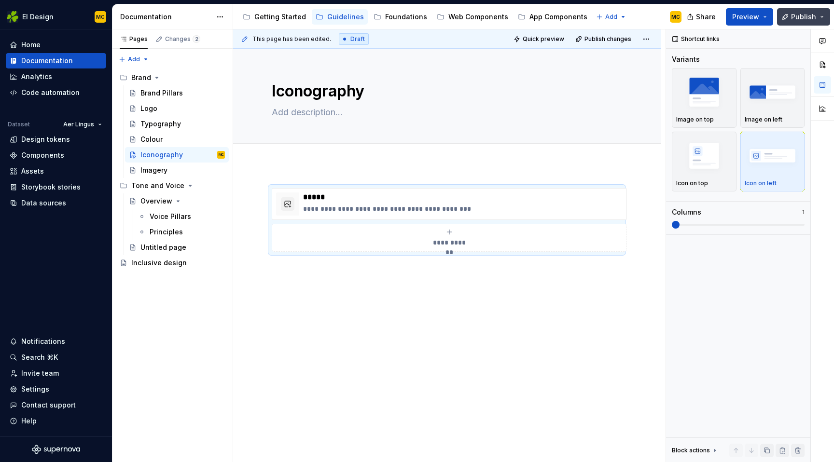
click at [796, 14] on span "Publish" at bounding box center [803, 17] width 25 height 10
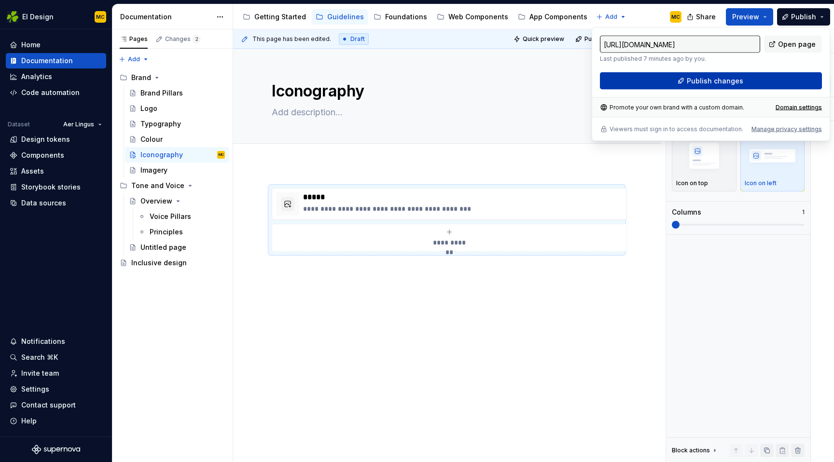
click at [718, 84] on span "Publish changes" at bounding box center [714, 81] width 56 height 10
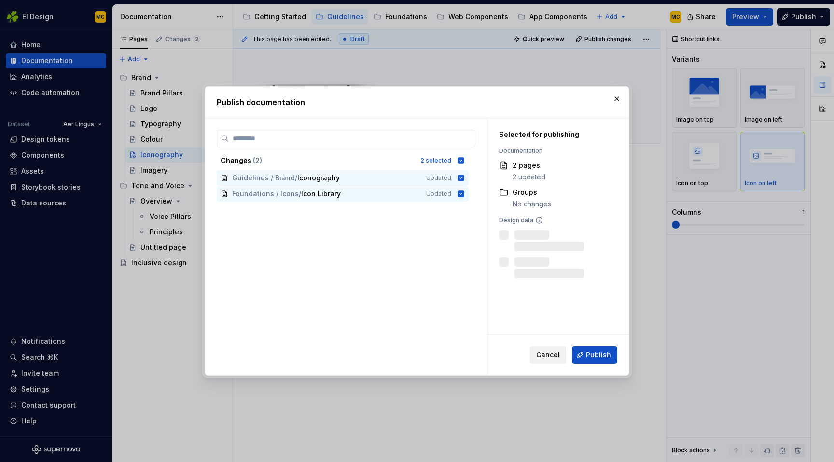
click at [555, 357] on span "Cancel" at bounding box center [548, 355] width 24 height 10
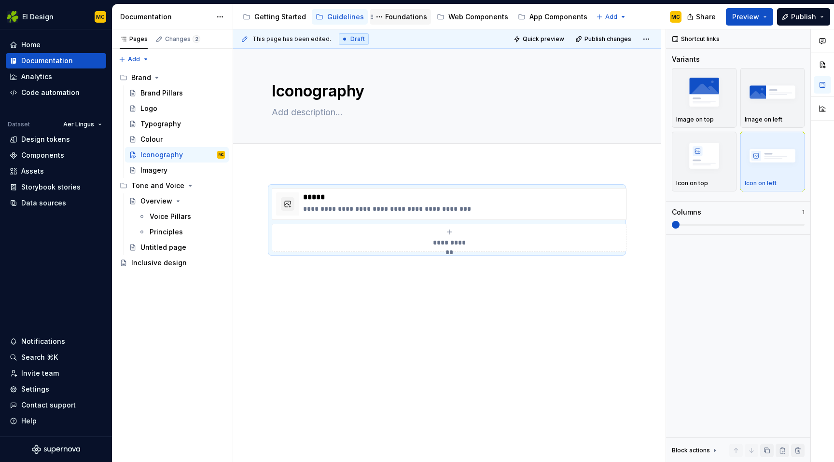
click at [391, 22] on div "Foundations" at bounding box center [400, 17] width 54 height 12
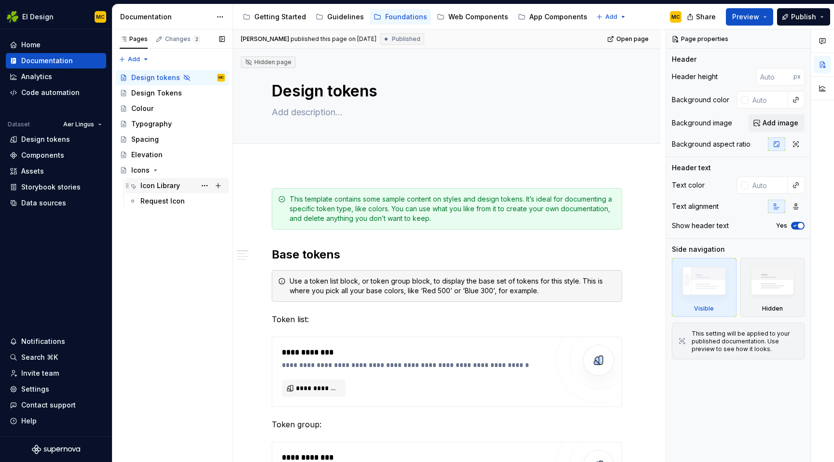
click at [179, 184] on div "Icon Library" at bounding box center [182, 186] width 84 height 14
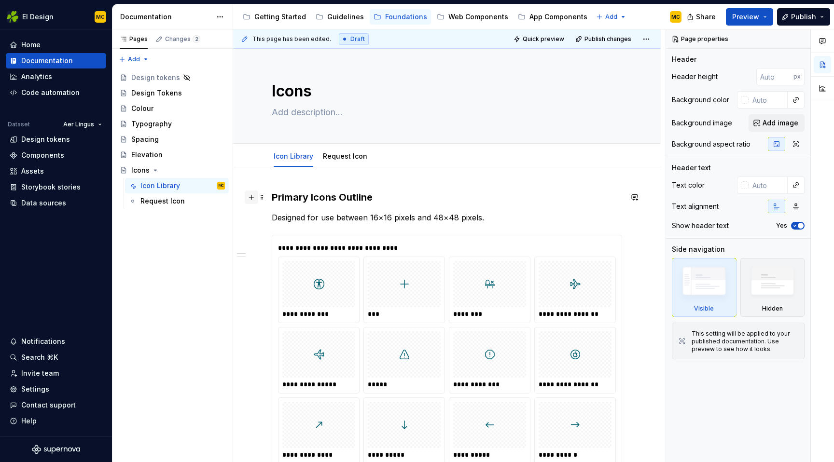
type textarea "*"
click at [253, 196] on button "button" at bounding box center [252, 198] width 14 height 14
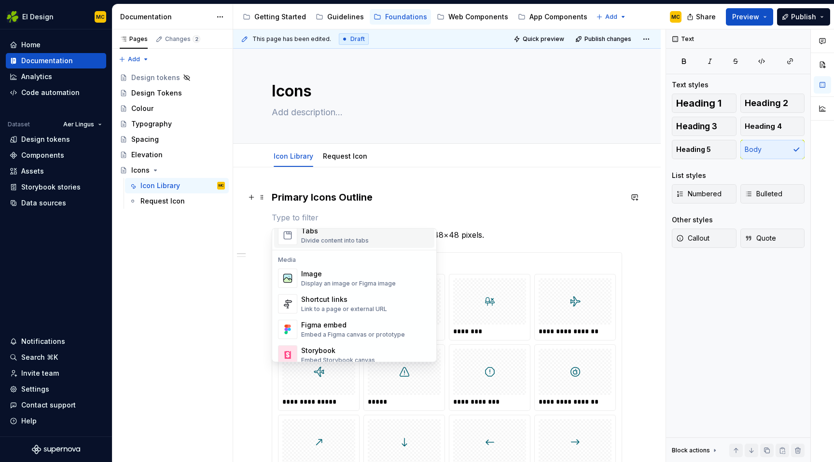
scroll to position [390, 0]
click at [350, 304] on div "Link to a page or external URL" at bounding box center [344, 308] width 86 height 8
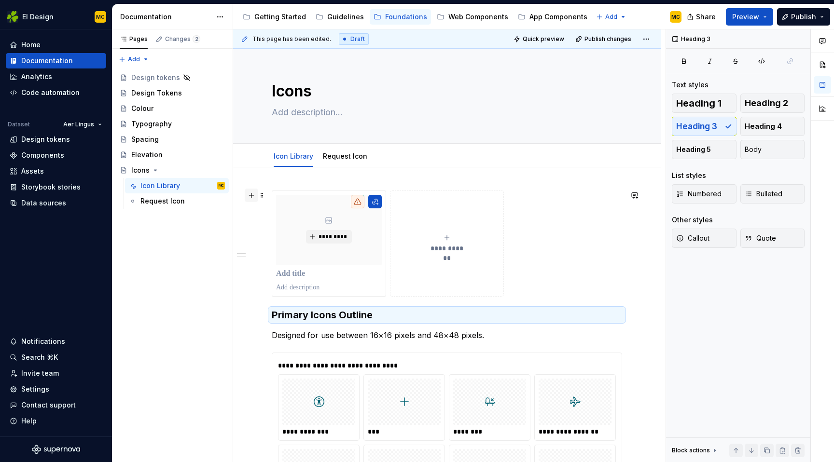
click at [252, 194] on button "button" at bounding box center [252, 196] width 14 height 14
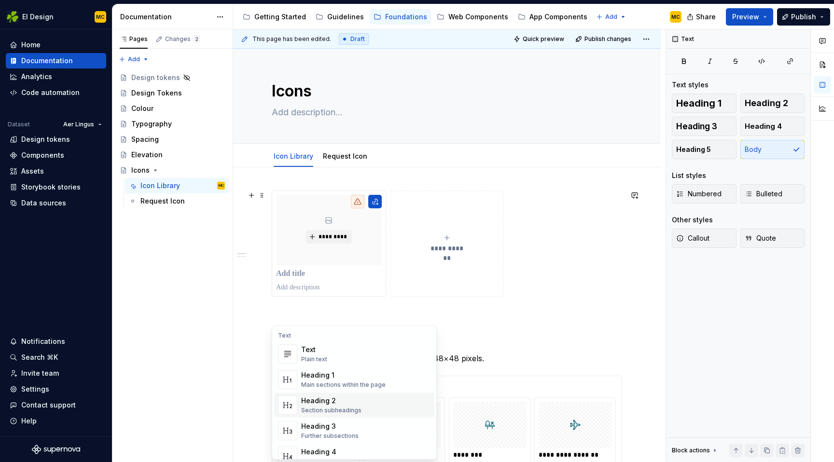
click at [321, 396] on div "Heading 2" at bounding box center [331, 401] width 60 height 10
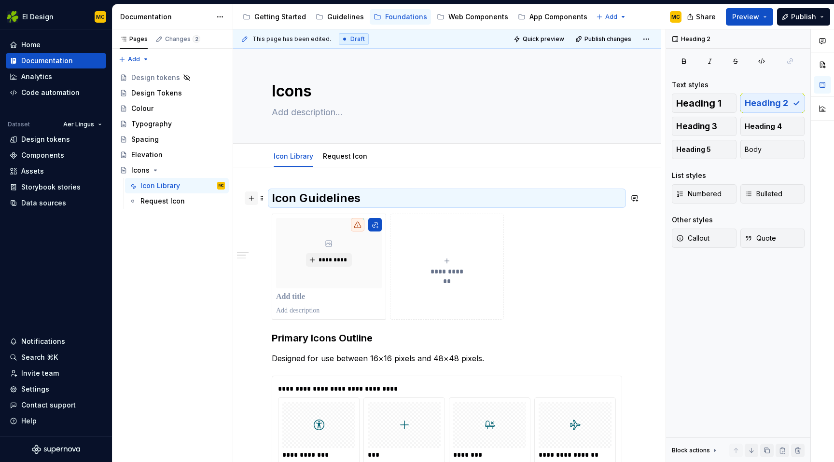
click at [250, 202] on button "button" at bounding box center [252, 199] width 14 height 14
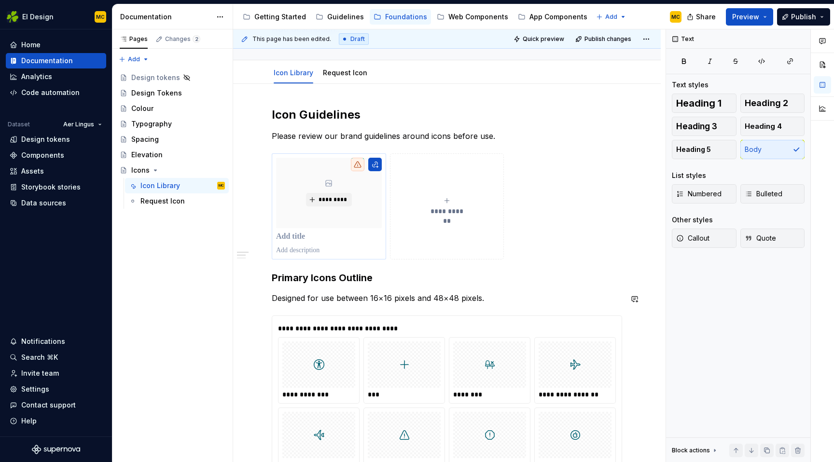
scroll to position [94, 0]
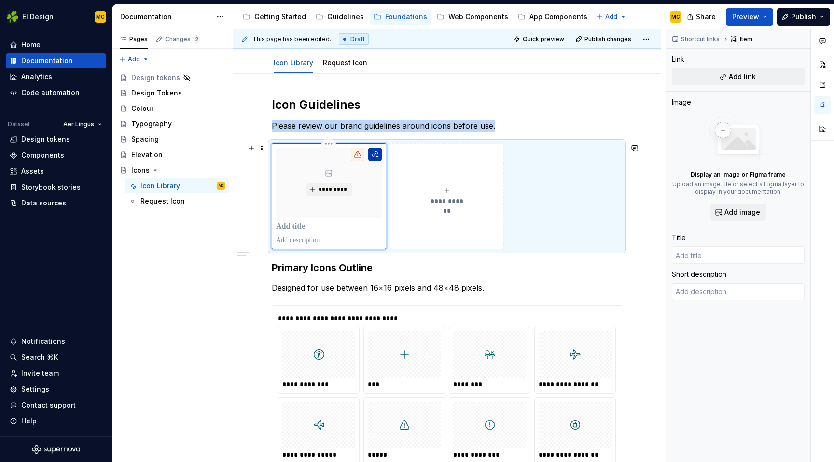
click at [376, 153] on button "button" at bounding box center [375, 155] width 14 height 14
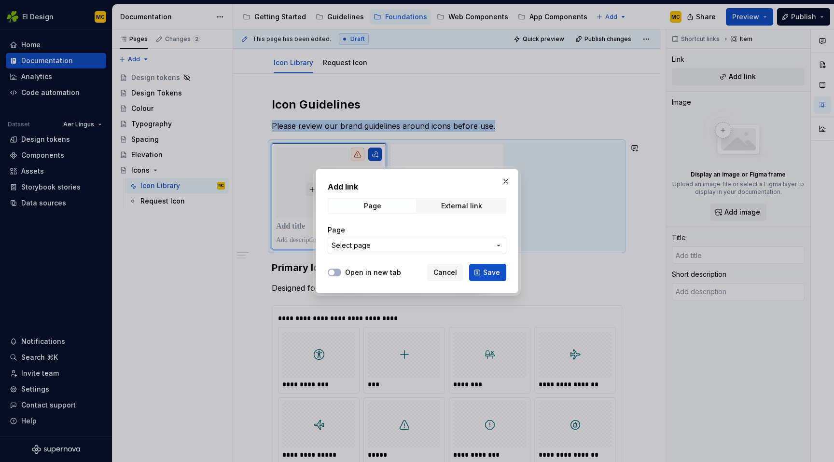
click at [399, 242] on span "Select page" at bounding box center [410, 246] width 159 height 10
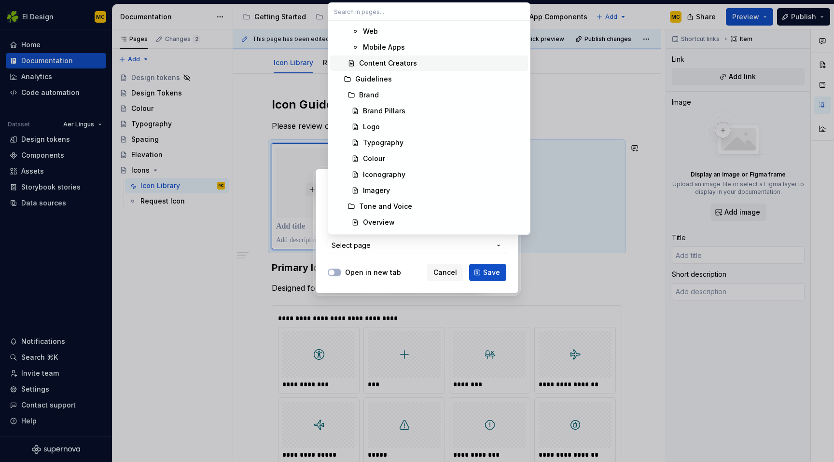
scroll to position [127, 0]
click at [393, 154] on div "Iconography" at bounding box center [384, 158] width 42 height 10
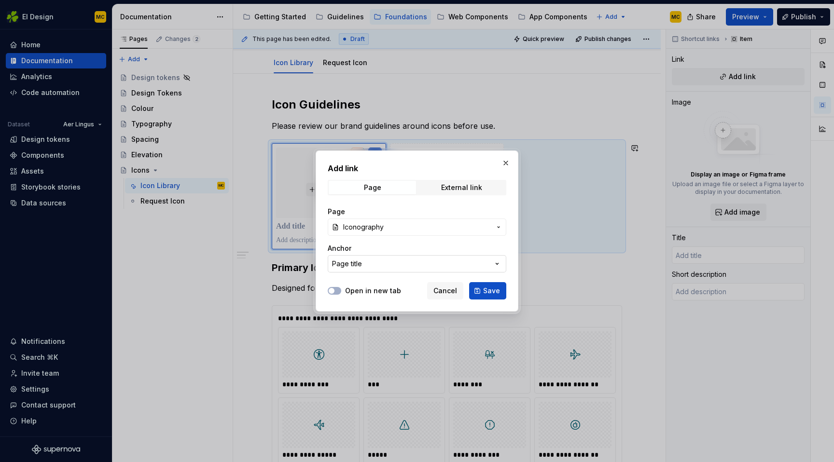
click at [479, 263] on button "Page title" at bounding box center [417, 263] width 178 height 17
click at [471, 260] on div "Add link Page External link Page Iconography Anchor Page title Open in new tab …" at bounding box center [417, 231] width 834 height 462
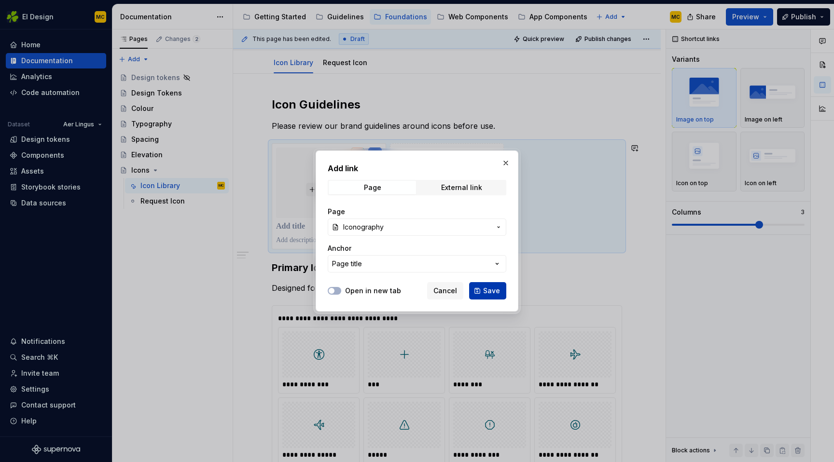
click at [488, 290] on span "Save" at bounding box center [491, 291] width 17 height 10
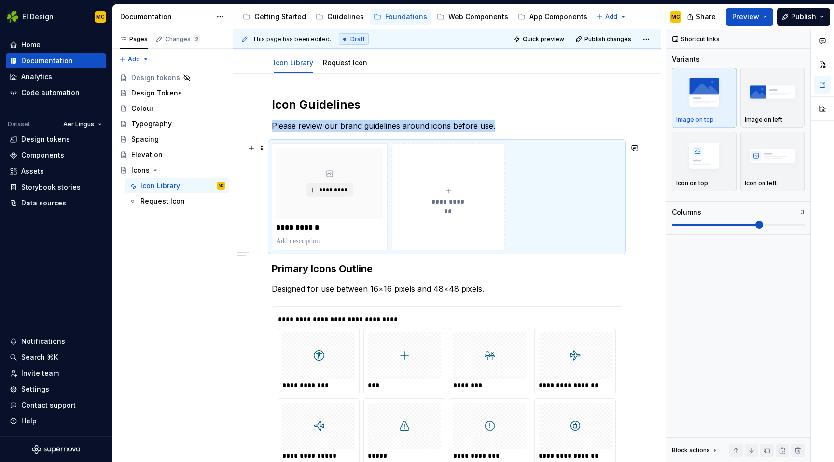
click at [575, 200] on div "**********" at bounding box center [447, 196] width 350 height 107
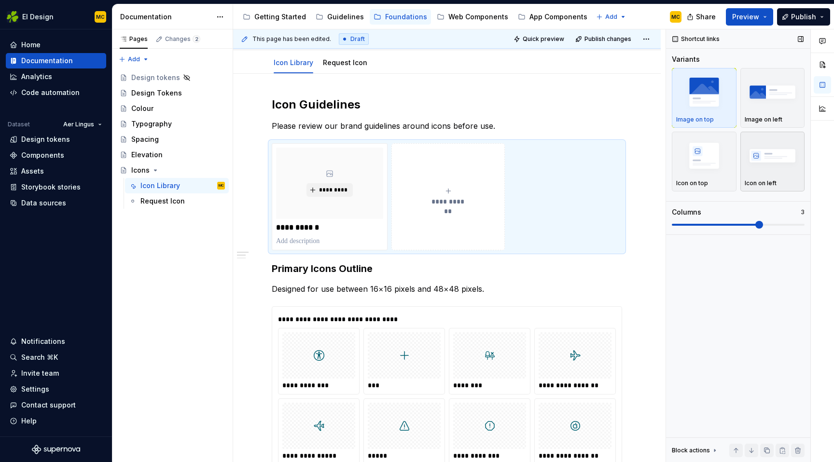
click at [779, 156] on img "button" at bounding box center [772, 155] width 56 height 35
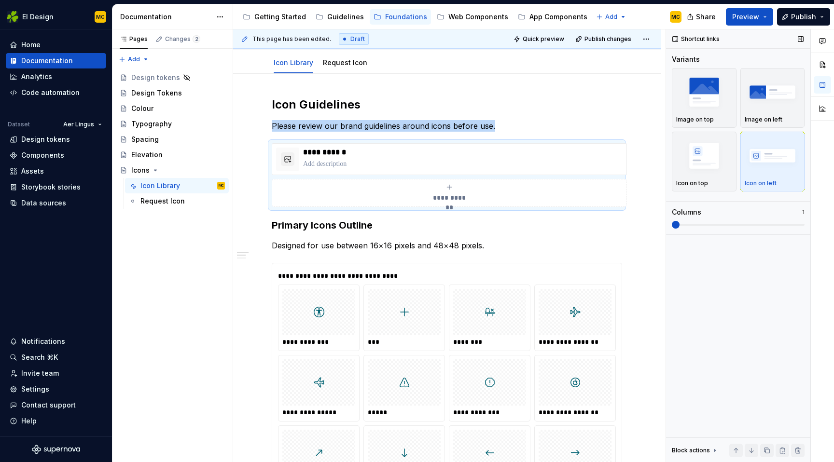
click at [685, 221] on span at bounding box center [737, 225] width 133 height 8
click at [795, 14] on span "Publish" at bounding box center [803, 17] width 25 height 10
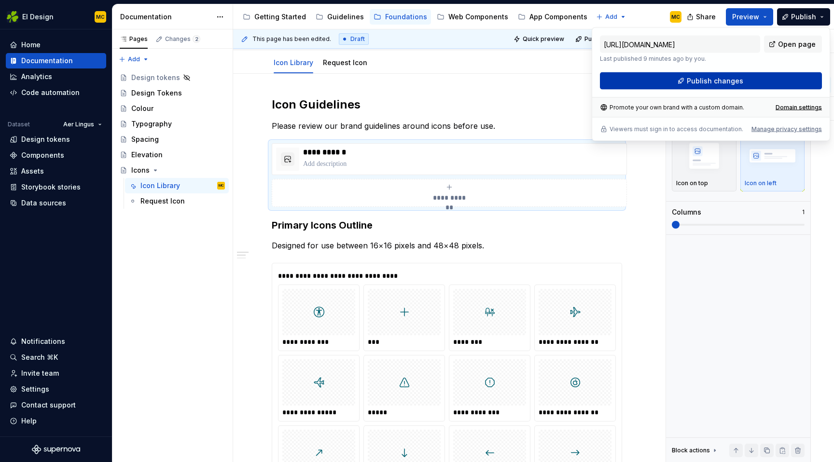
click at [677, 83] on button "Publish changes" at bounding box center [711, 80] width 222 height 17
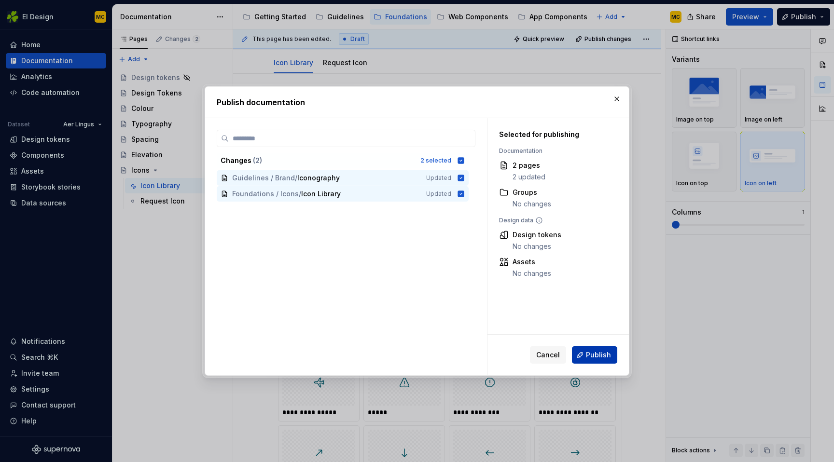
click at [605, 347] on button "Publish" at bounding box center [594, 354] width 45 height 17
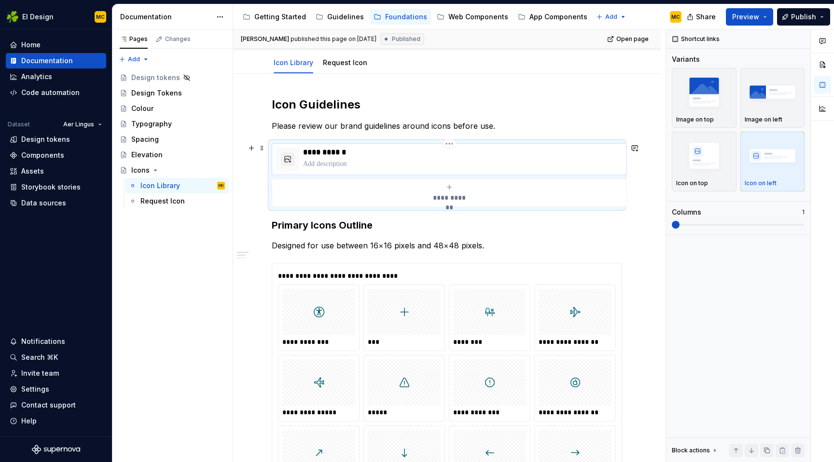
click at [349, 164] on p at bounding box center [462, 164] width 319 height 10
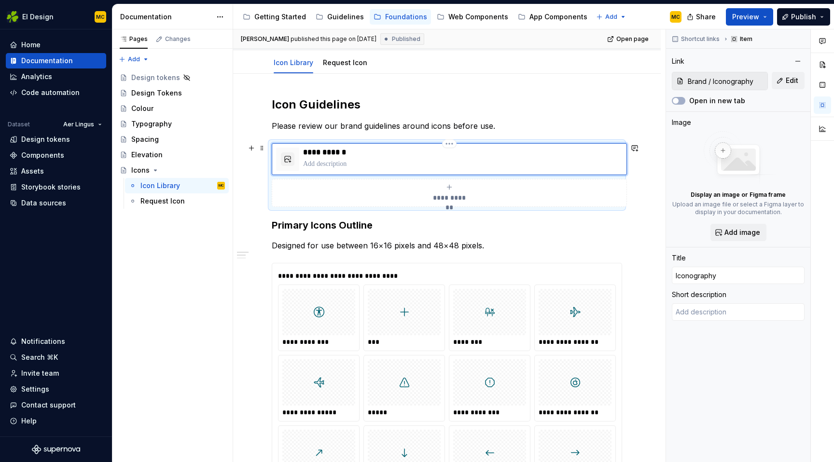
type textarea "*"
type textarea "G"
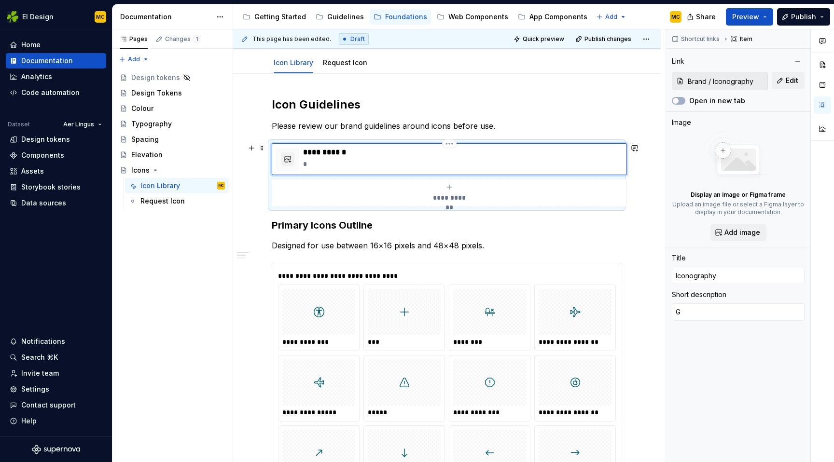
type textarea "*"
type textarea "Gu"
type textarea "*"
type textarea "G"
type textarea "*"
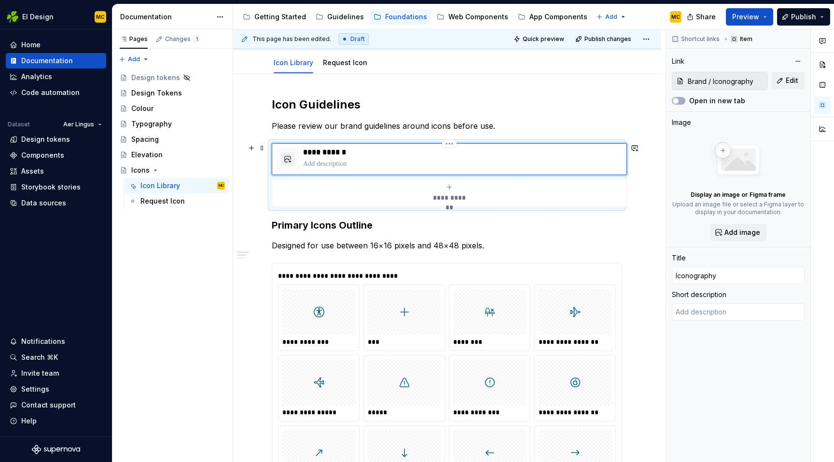
type textarea "*"
type textarea "U"
type textarea "*"
type textarea "Us"
type textarea "*"
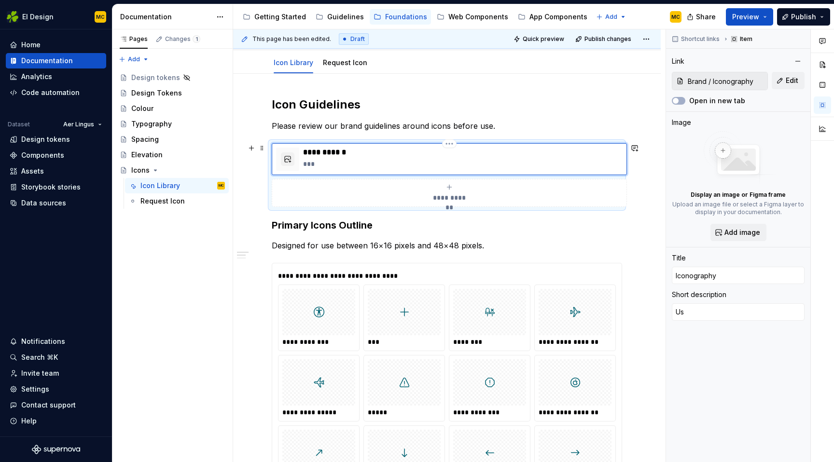
type textarea "Usa"
type textarea "*"
type textarea "Usag"
type textarea "*"
type textarea "Usage"
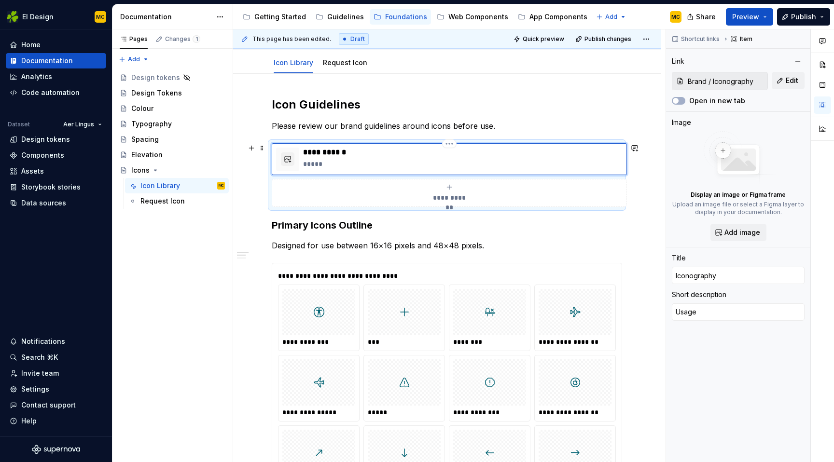
type textarea "*"
type textarea "Usage"
type textarea "*"
type textarea "Usage g"
type textarea "*"
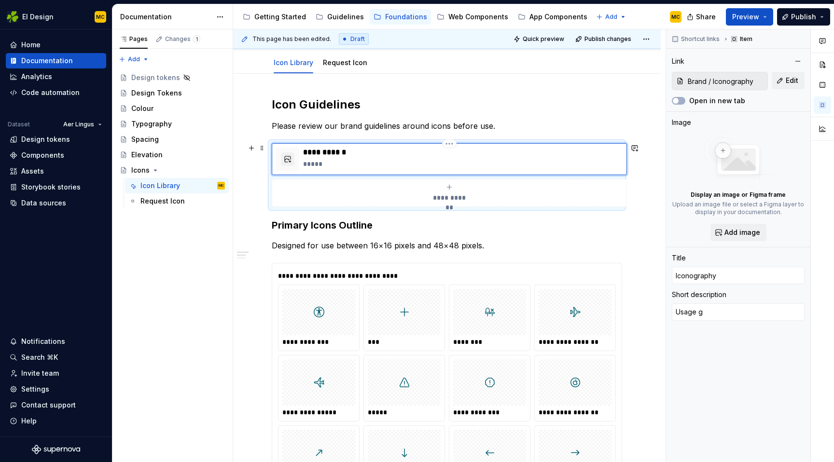
type textarea "Usage gu"
type textarea "*"
type textarea "Usage gui"
type textarea "*"
type textarea "Usage guid"
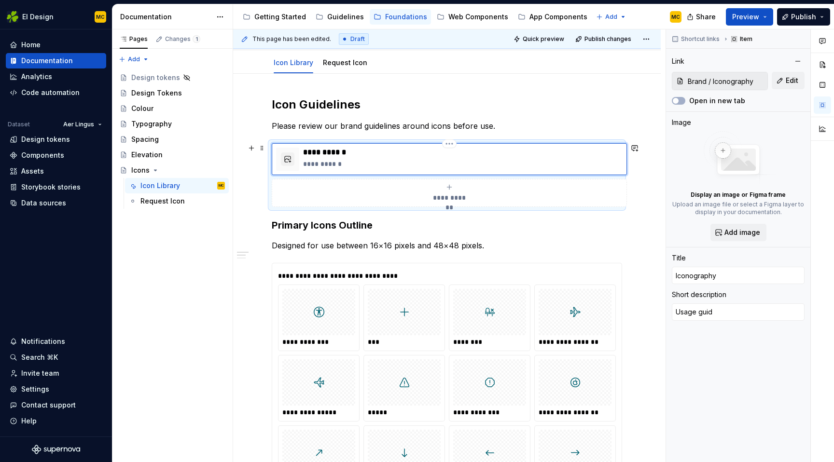
type textarea "*"
type textarea "Usage guide"
type textarea "*"
type textarea "Usage guidel"
type textarea "*"
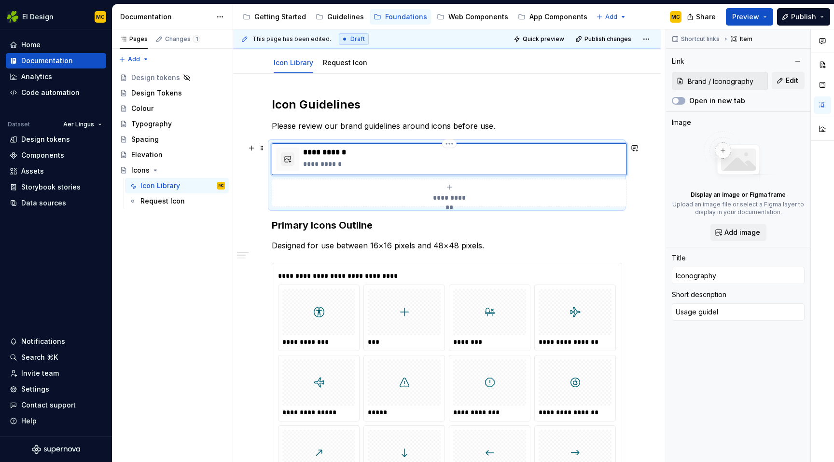
type textarea "Usage guideli"
type textarea "*"
type textarea "Usage guidelin"
type textarea "*"
type textarea "Usage guidelins"
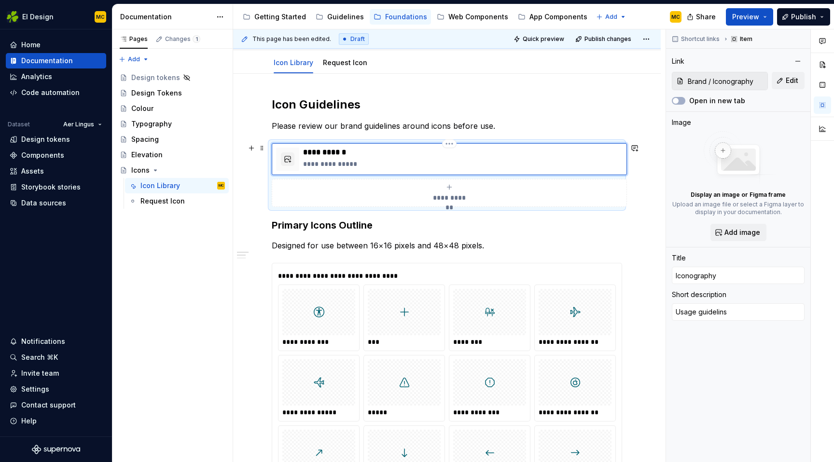
type textarea "*"
type textarea "Usage guidelin"
type textarea "*"
type textarea "Usage guideline"
type textarea "*"
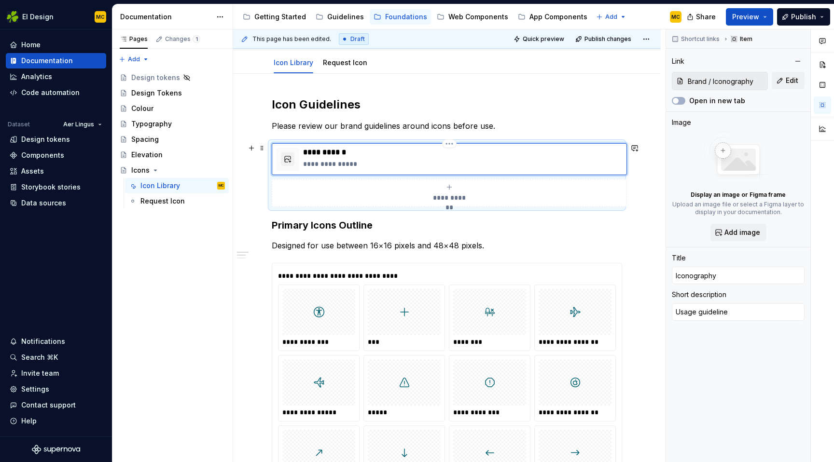
type textarea "Usage guidelines"
type textarea "*"
type textarea "Usage guidelines"
type textarea "*"
type textarea "Usage guidelines f"
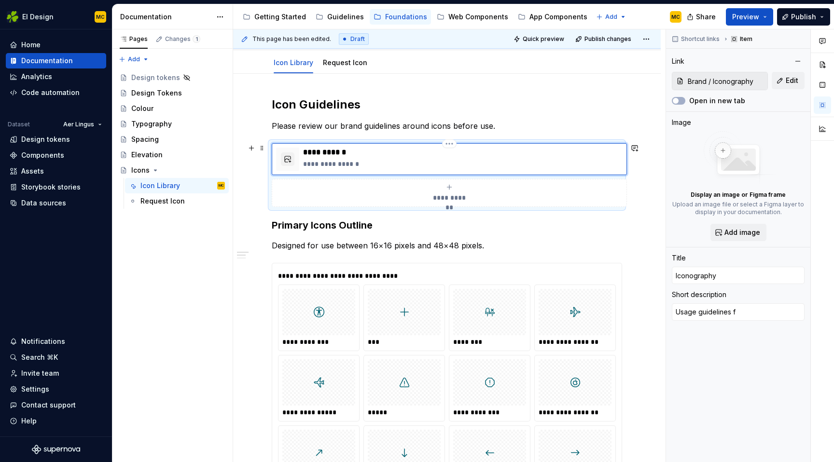
type textarea "*"
type textarea "Usage guidelines fo"
type textarea "*"
type textarea "Usage guidelines for"
type textarea "*"
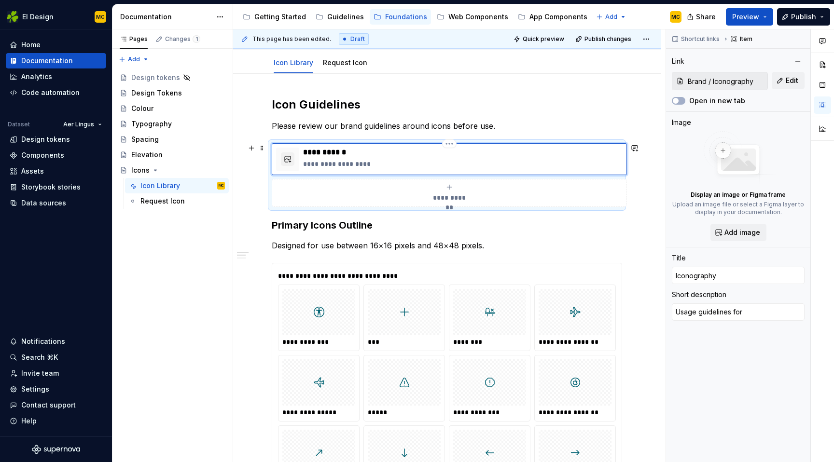
type textarea "Usage guidelines for"
type textarea "*"
type textarea "Usage guidelines for i"
type textarea "*"
type textarea "Usage guidelines for ic"
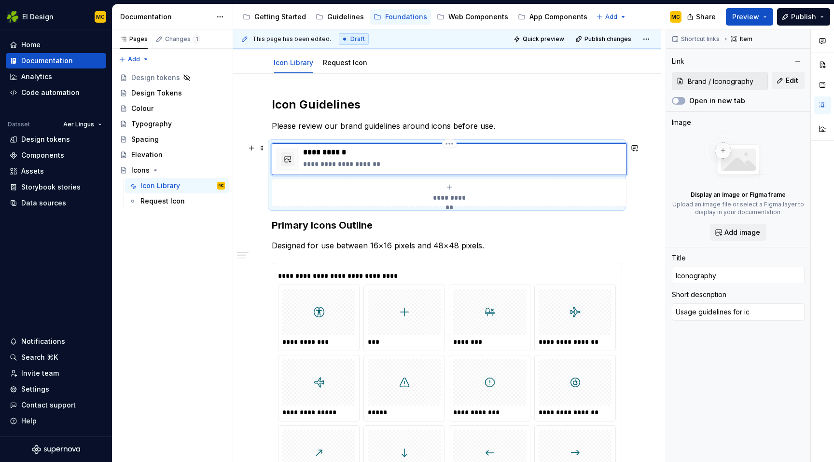
type textarea "*"
type textarea "Usage guidelines for ico"
type textarea "*"
type textarea "Usage guidelines for icon"
type textarea "*"
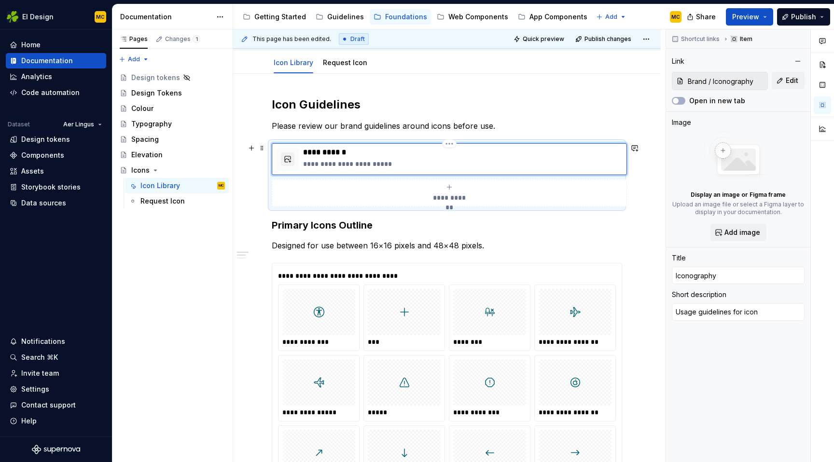
type textarea "Usage guidelines for icons"
type textarea "*"
type textarea "B"
type textarea "*"
type textarea "Br"
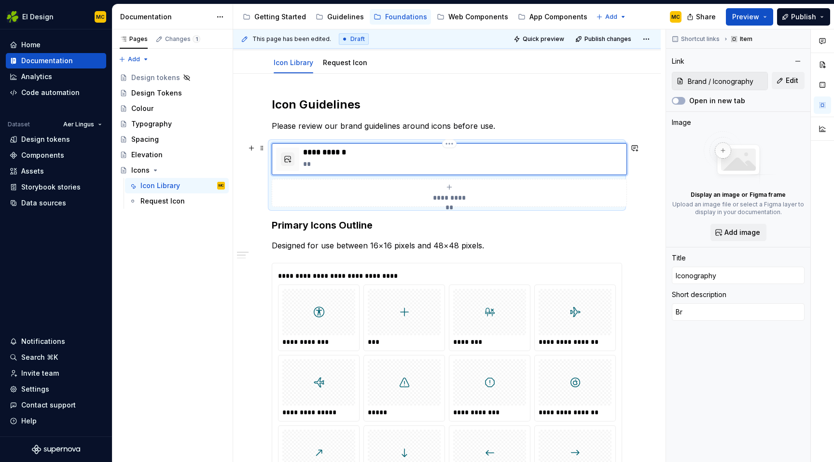
type textarea "*"
type textarea "Bra"
type textarea "*"
type textarea "Bran"
click at [294, 106] on h2 "Icon Guidelines" at bounding box center [447, 104] width 350 height 15
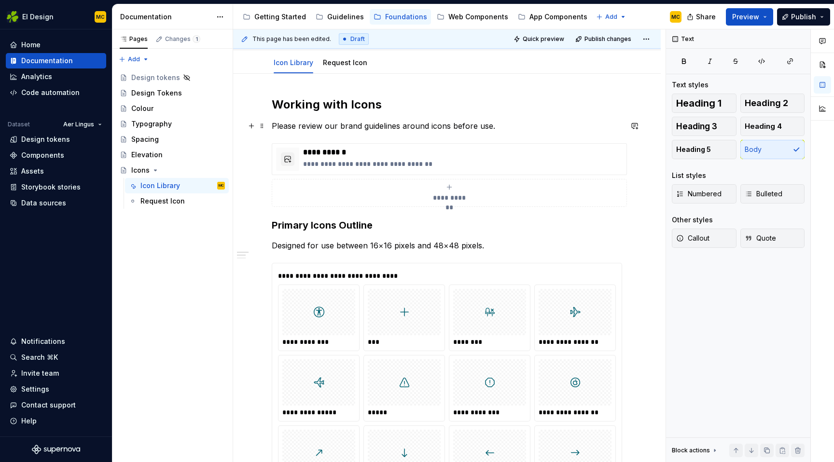
click at [448, 125] on p "Please review our brand guidelines around icons before use." at bounding box center [447, 126] width 350 height 12
click at [411, 164] on p "**********" at bounding box center [462, 164] width 319 height 10
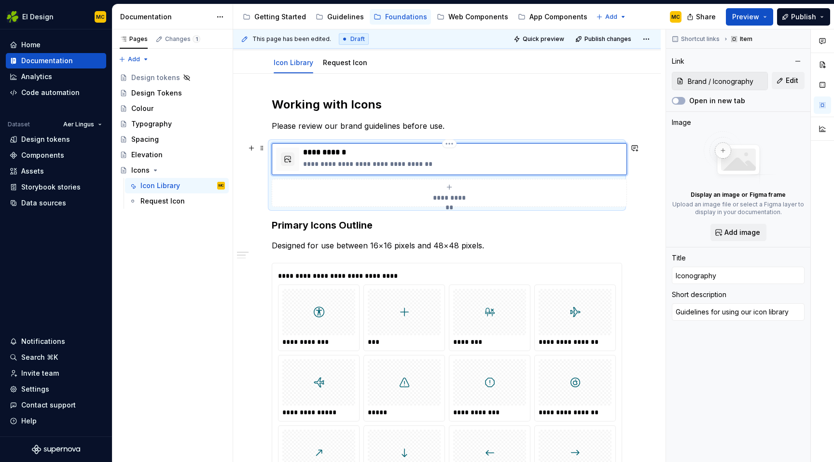
click at [424, 166] on p "**********" at bounding box center [462, 164] width 319 height 10
click at [804, 16] on span "Publish" at bounding box center [803, 17] width 25 height 10
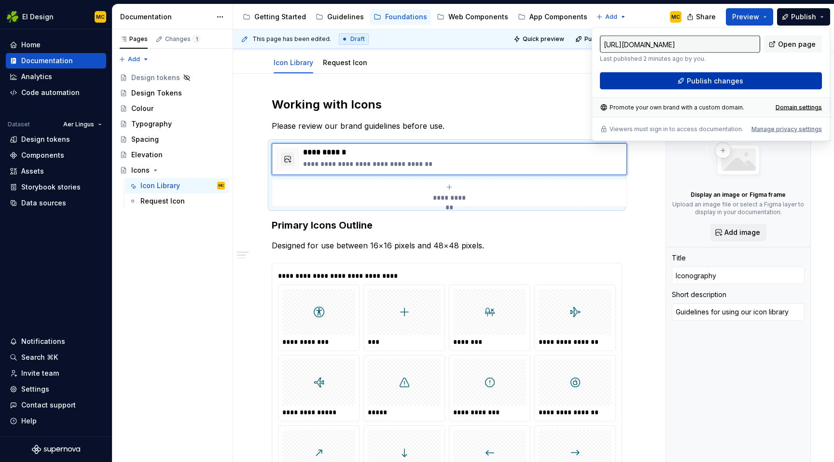
click at [718, 82] on span "Publish changes" at bounding box center [714, 81] width 56 height 10
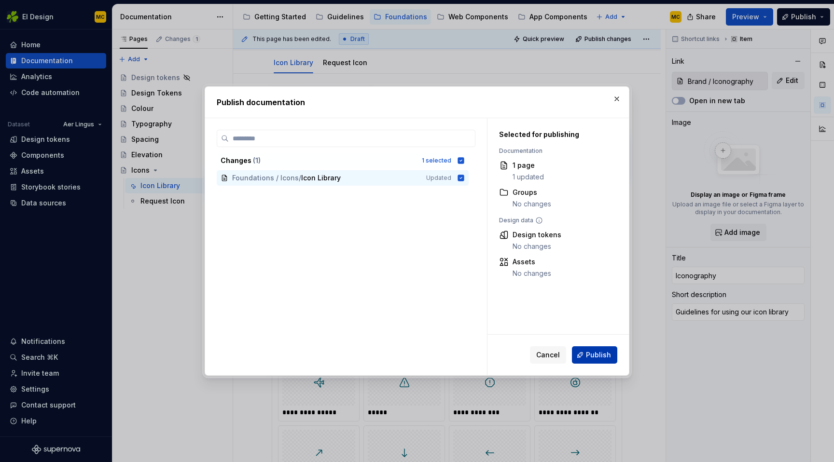
click at [604, 357] on span "Publish" at bounding box center [598, 355] width 25 height 10
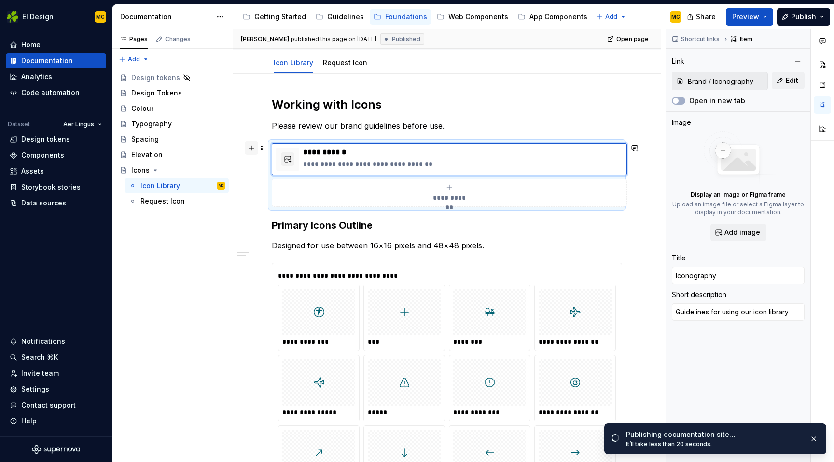
click at [252, 152] on button "button" at bounding box center [252, 148] width 14 height 14
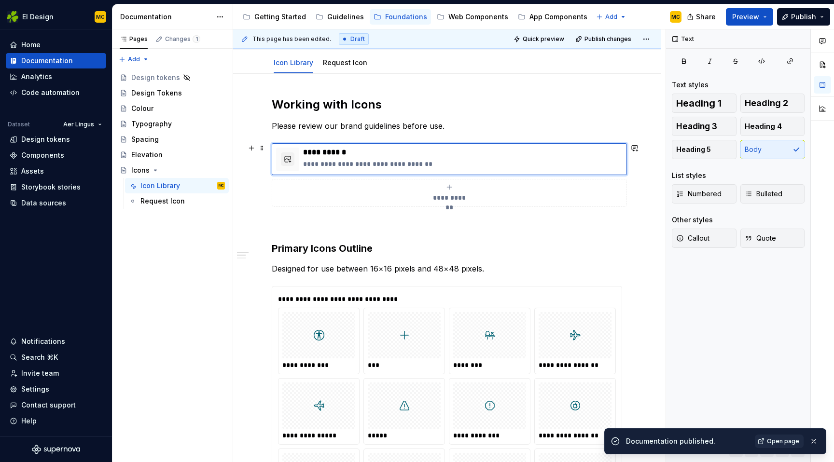
click at [566, 266] on p "Designed for use between 16×16 pixels and 48×48 pixels." at bounding box center [447, 269] width 350 height 12
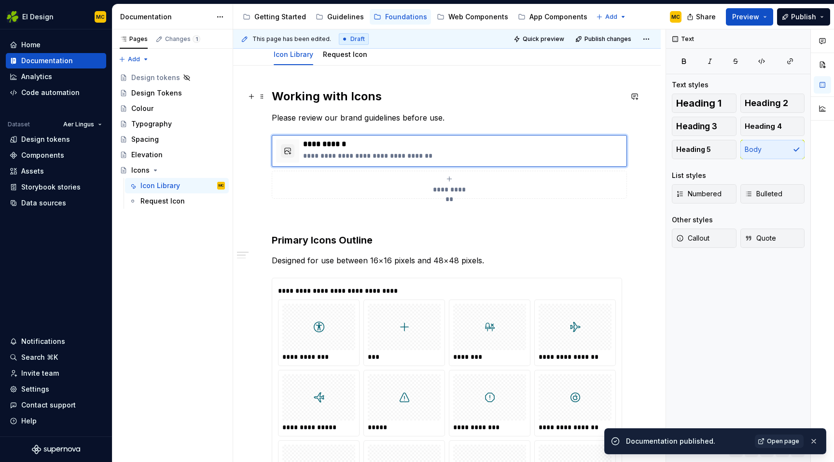
click at [491, 100] on h2 "Working with Icons" at bounding box center [447, 96] width 350 height 15
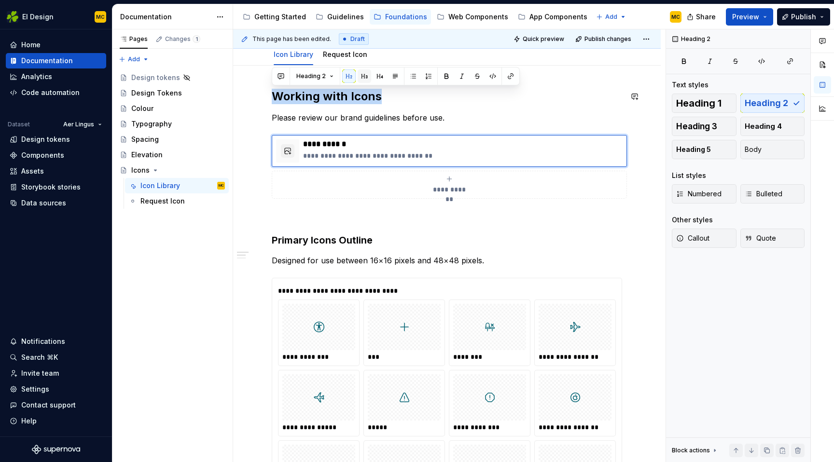
click at [365, 77] on button "button" at bounding box center [364, 76] width 14 height 14
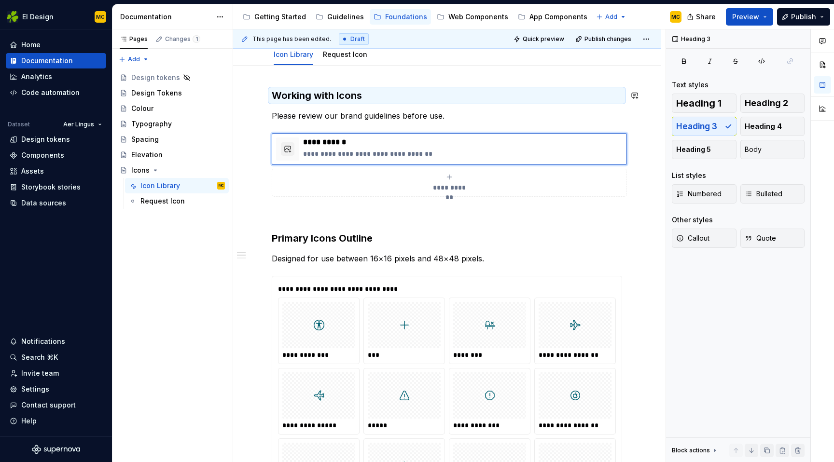
scroll to position [100, 0]
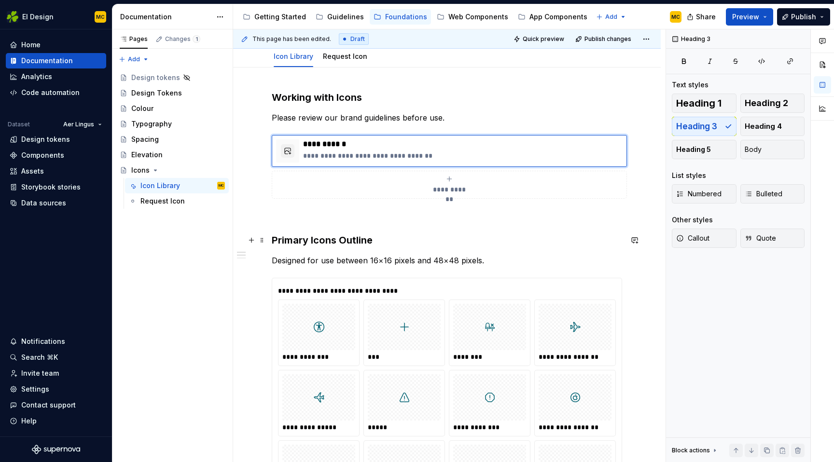
click at [337, 244] on h3 "Primary Icons Outline" at bounding box center [447, 240] width 350 height 14
drag, startPoint x: 365, startPoint y: 241, endPoint x: 317, endPoint y: 241, distance: 47.3
click at [317, 241] on h3 "Primary Icons Outline" at bounding box center [447, 240] width 350 height 14
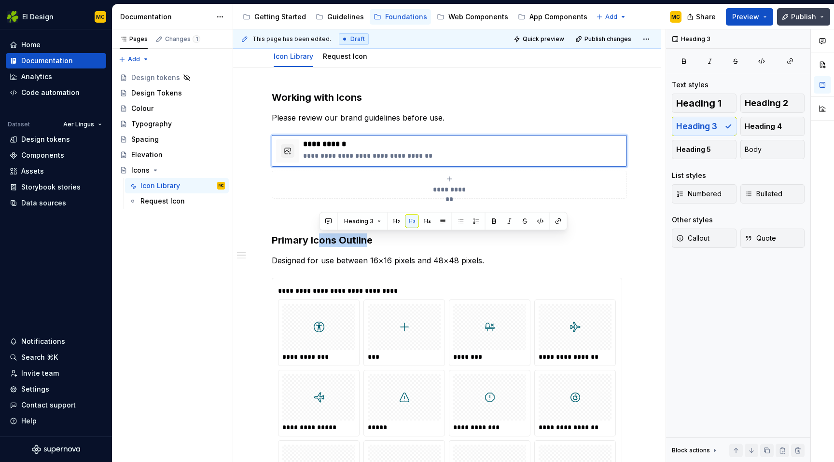
click at [794, 17] on span "Publish" at bounding box center [803, 17] width 25 height 10
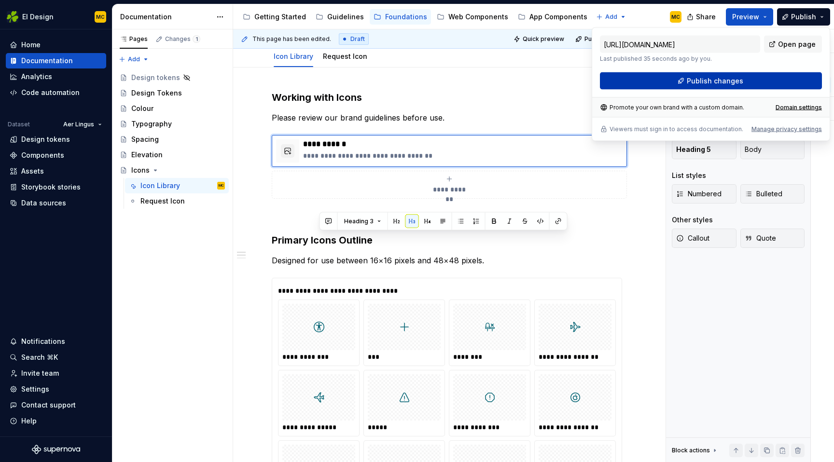
click at [709, 80] on span "Publish changes" at bounding box center [714, 81] width 56 height 10
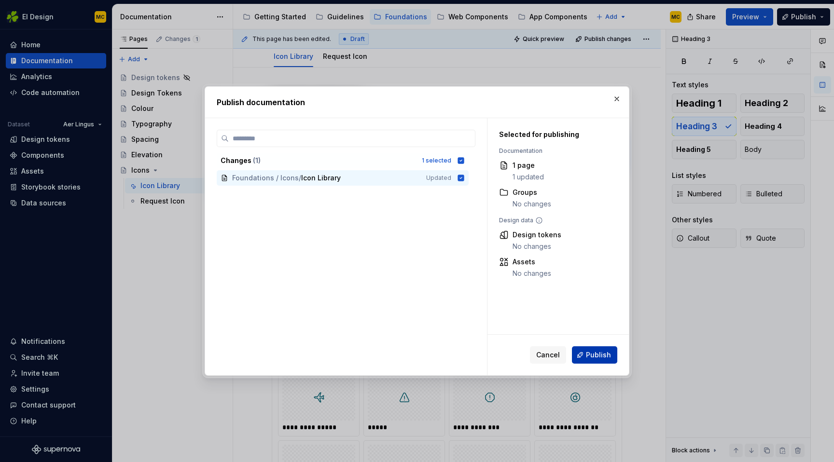
click at [602, 351] on span "Publish" at bounding box center [598, 355] width 25 height 10
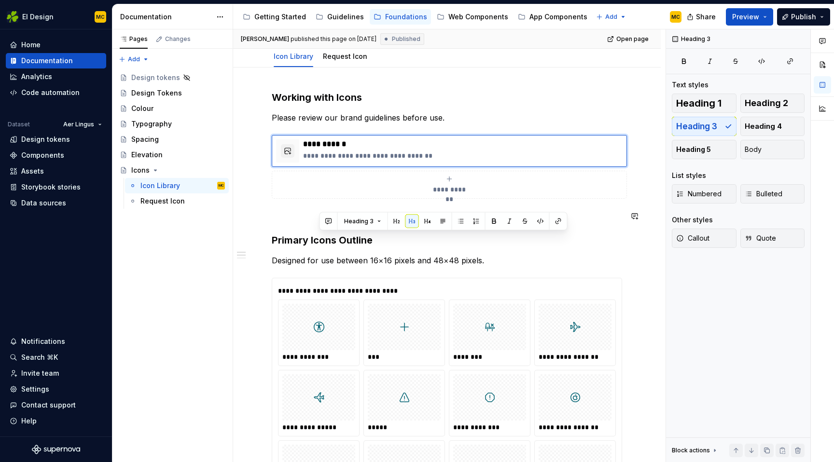
click at [287, 216] on p at bounding box center [447, 216] width 350 height 12
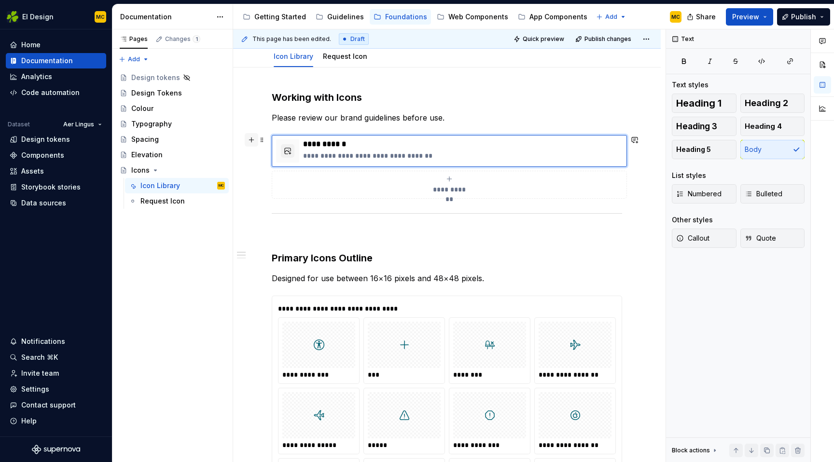
click at [252, 145] on button "button" at bounding box center [252, 140] width 14 height 14
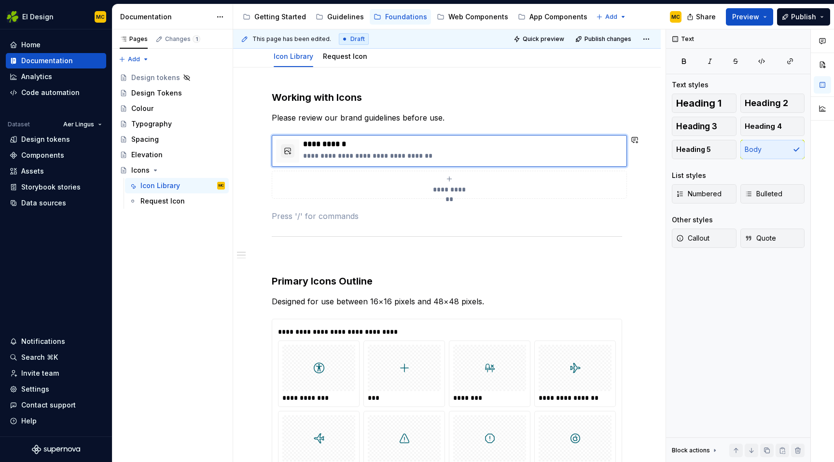
click at [423, 280] on h3 "Primary Icons Outline" at bounding box center [447, 281] width 350 height 14
click at [799, 12] on span "Publish" at bounding box center [803, 17] width 25 height 10
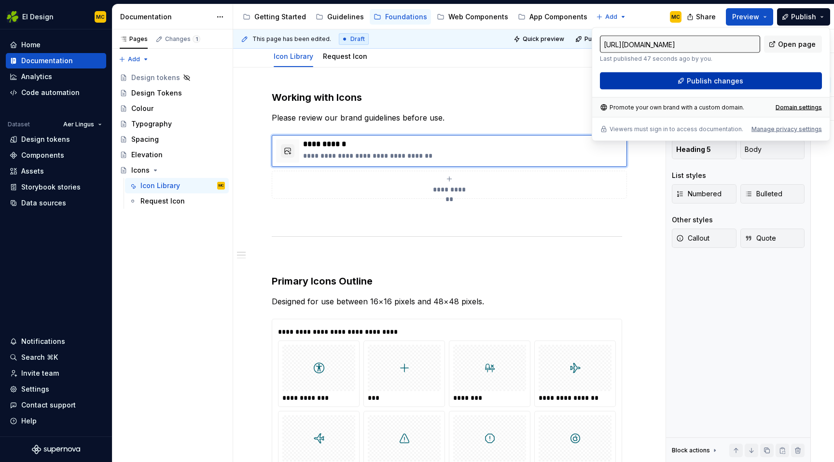
click at [728, 79] on span "Publish changes" at bounding box center [714, 81] width 56 height 10
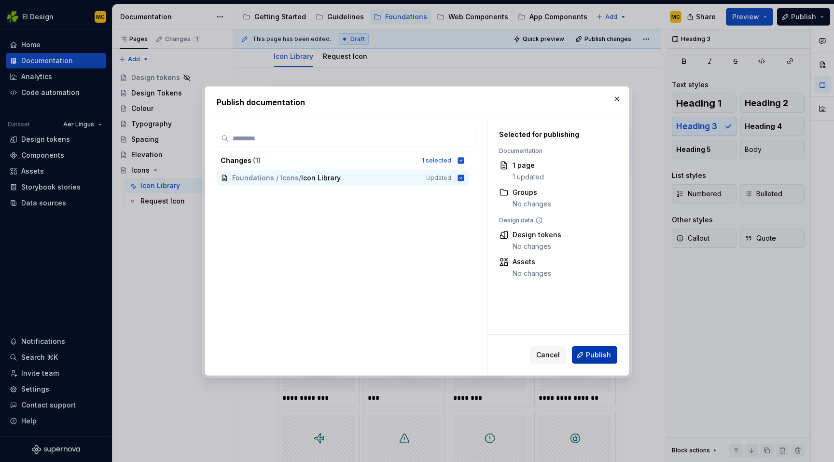
click at [590, 355] on span "Publish" at bounding box center [598, 355] width 25 height 10
